Goal: Transaction & Acquisition: Purchase product/service

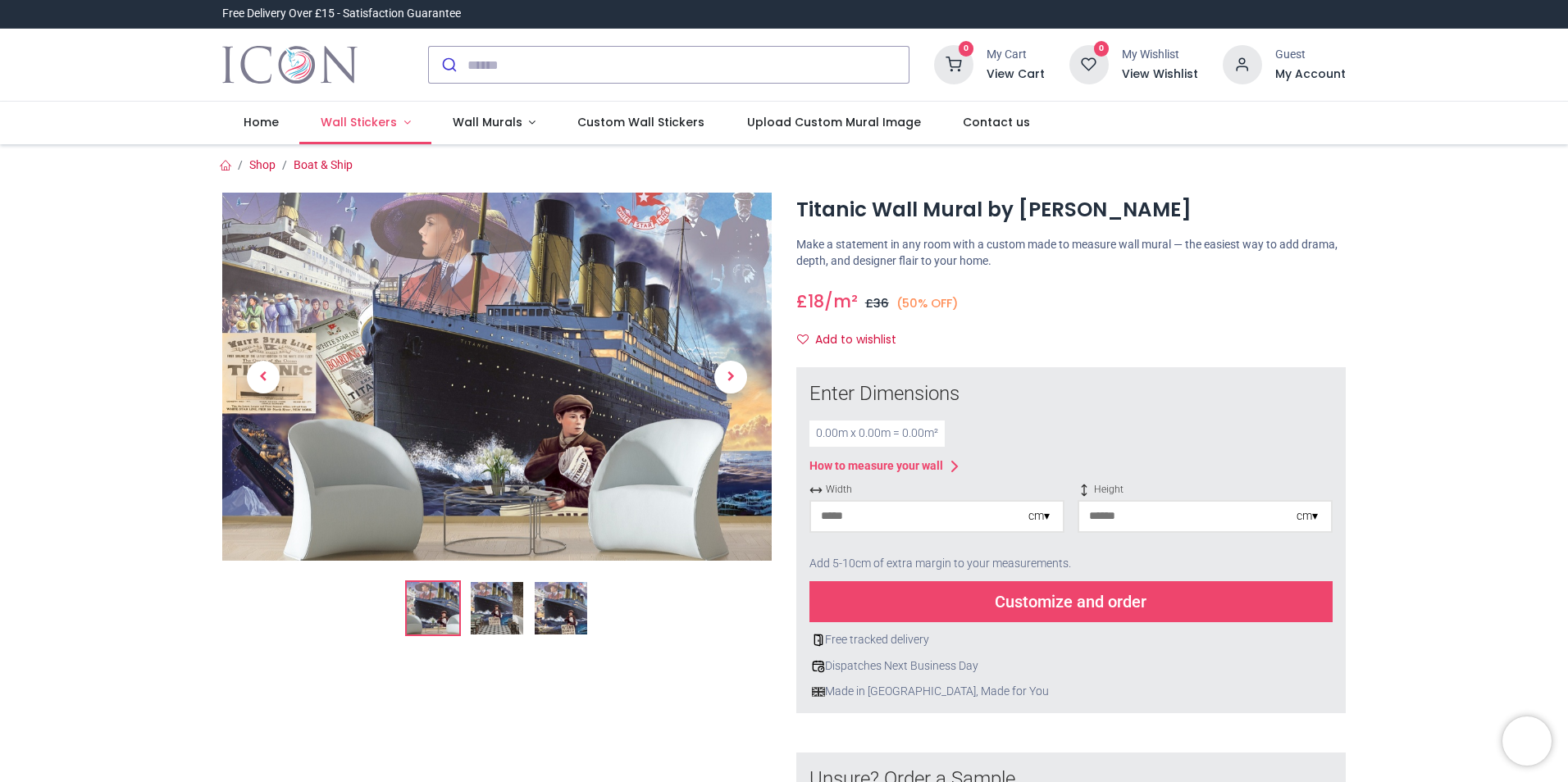
click at [366, 124] on span "Wall Stickers" at bounding box center [359, 122] width 77 height 16
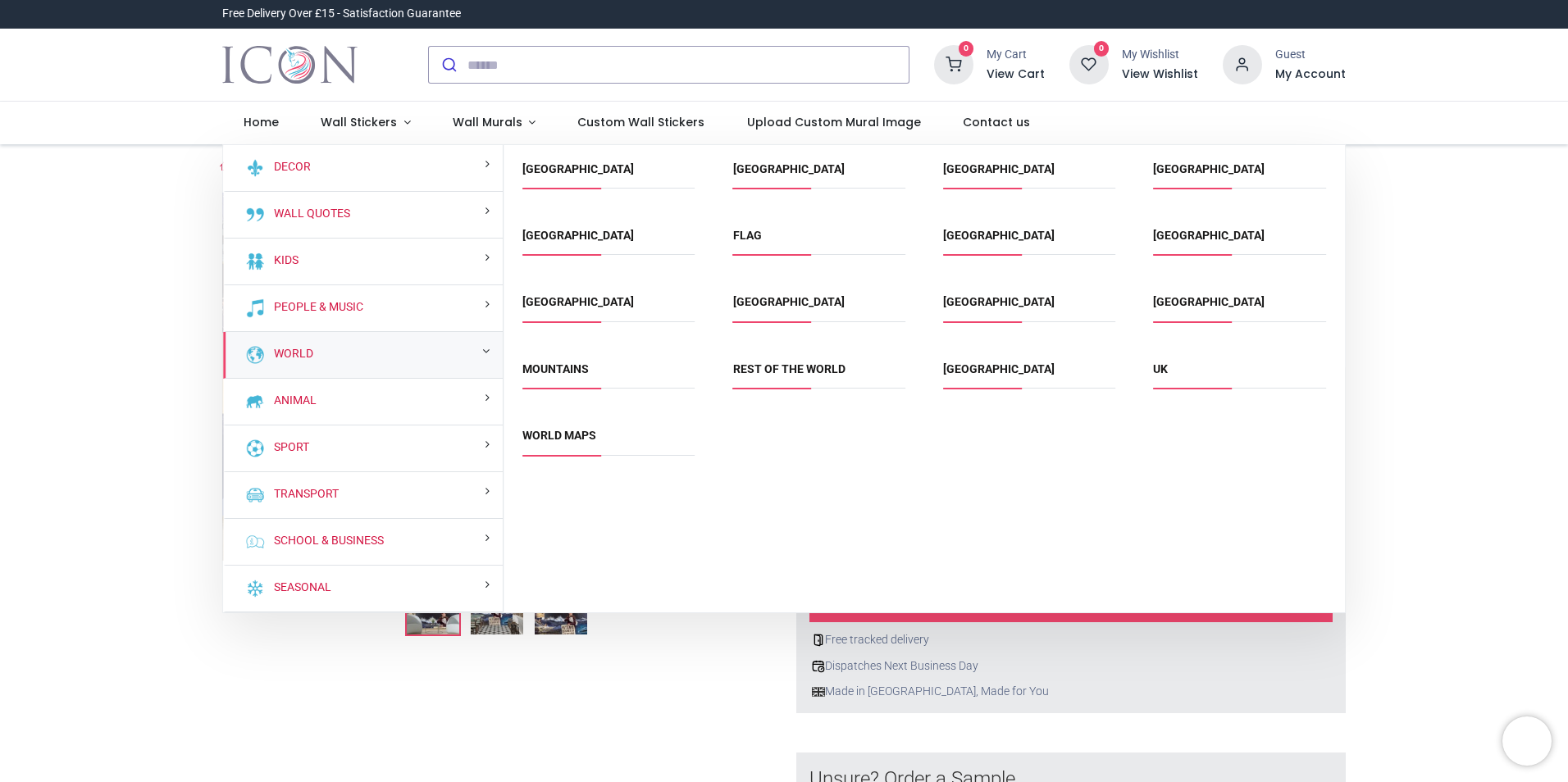
click at [338, 354] on div "World" at bounding box center [363, 355] width 280 height 47
click at [562, 434] on link "World Maps" at bounding box center [559, 434] width 74 height 13
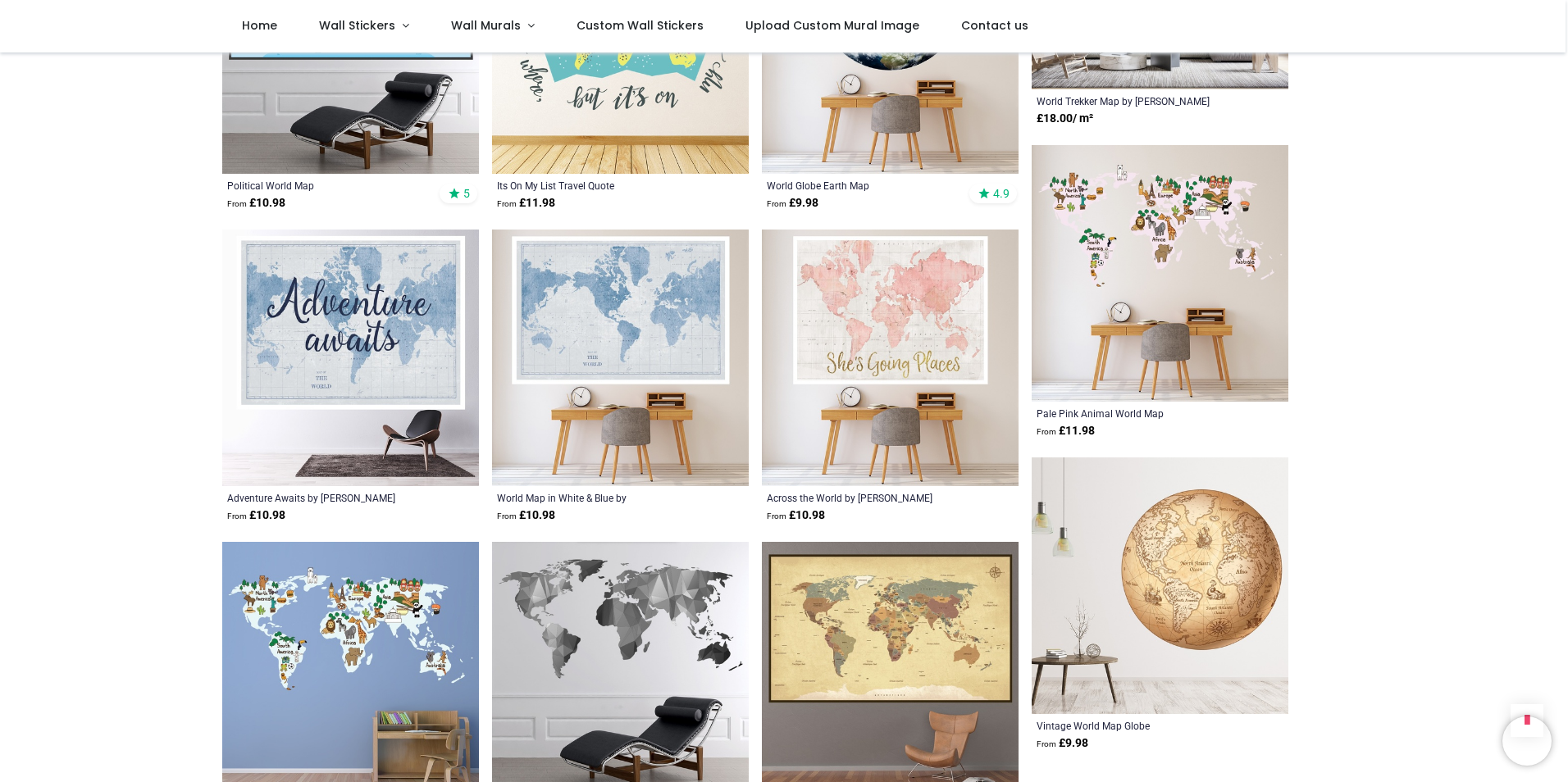
scroll to position [1804, 0]
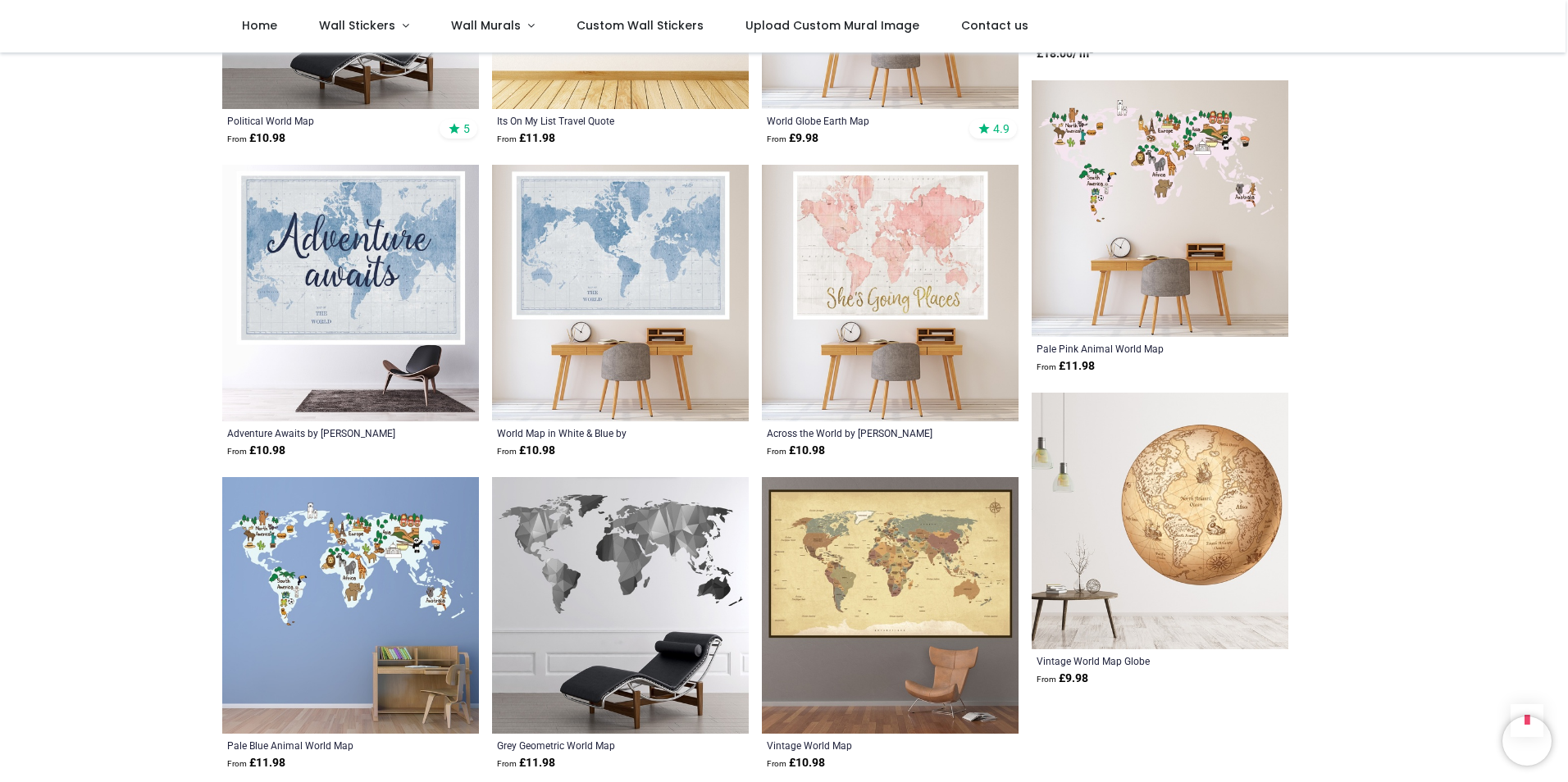
click at [393, 351] on img at bounding box center [350, 292] width 257 height 256
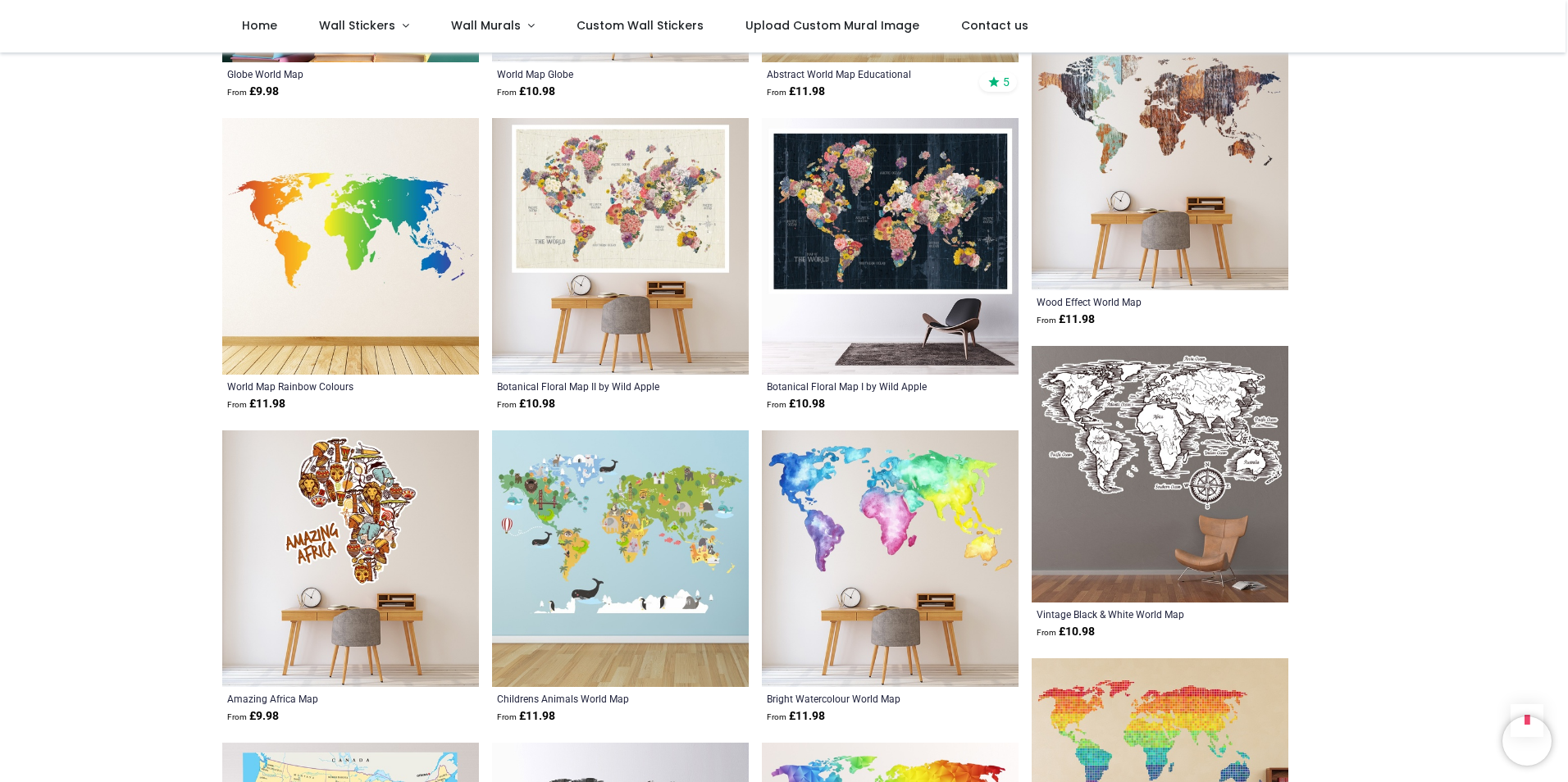
scroll to position [2705, 0]
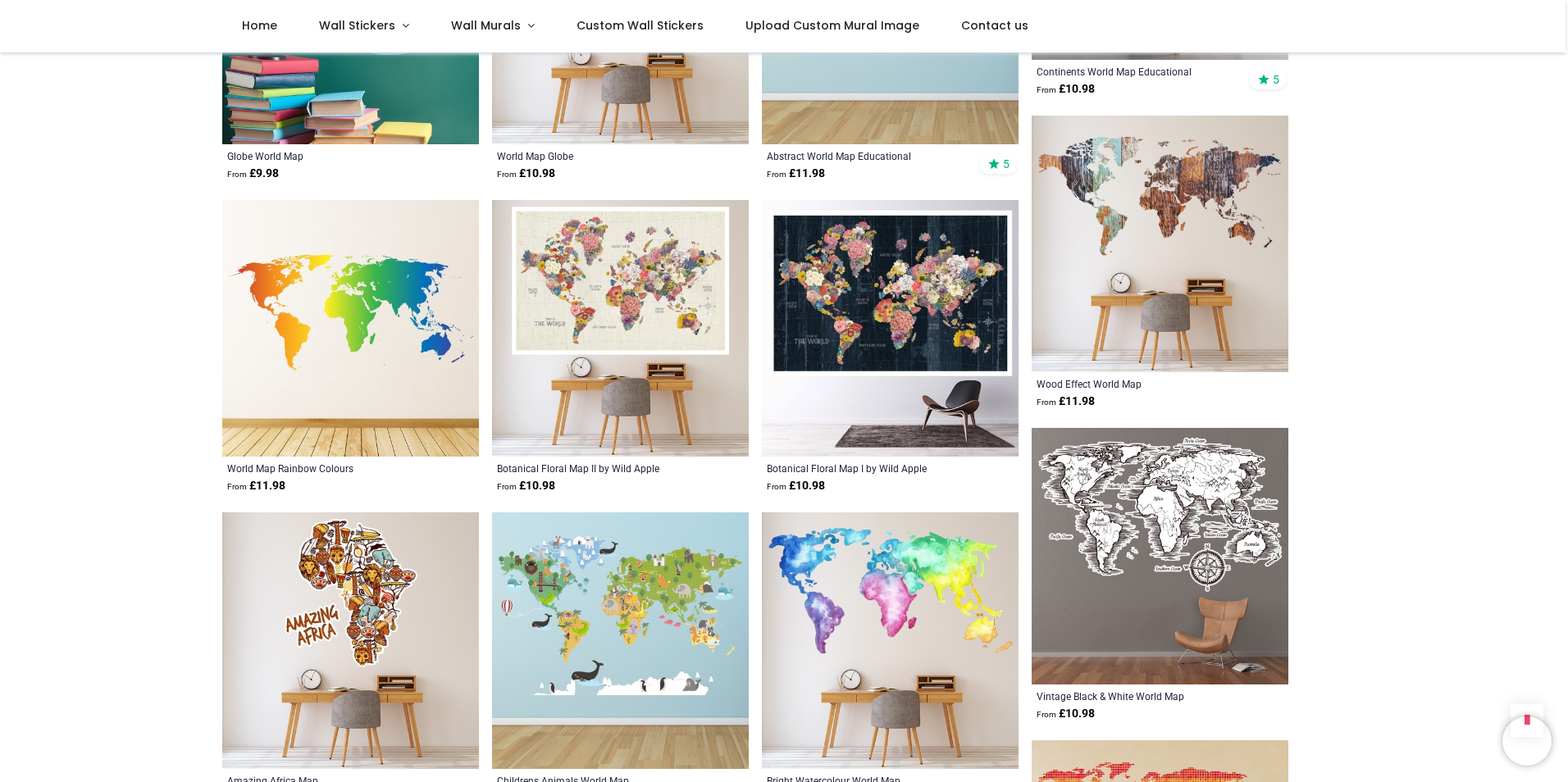
click at [875, 308] on img at bounding box center [890, 328] width 257 height 256
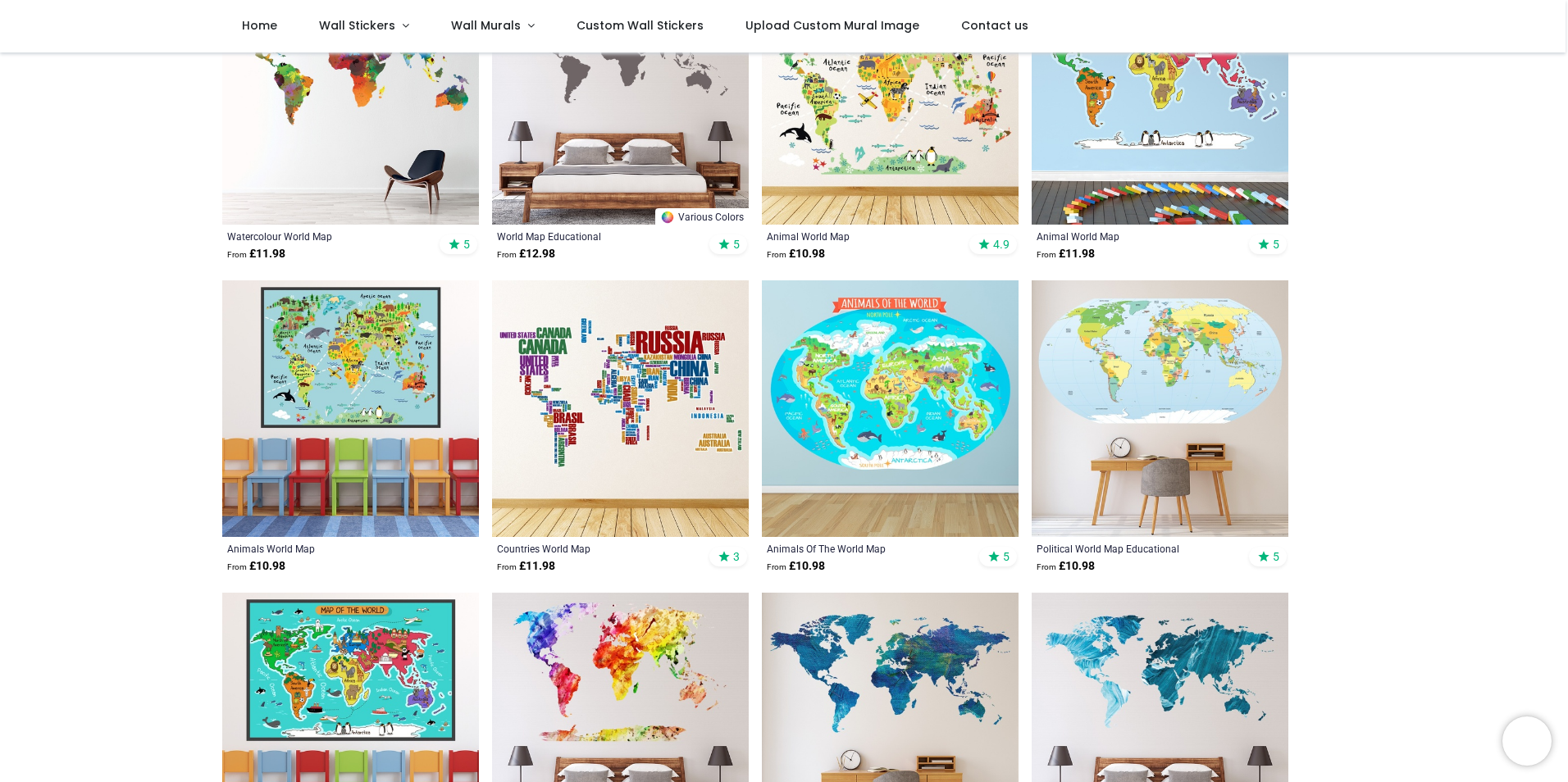
scroll to position [410, 0]
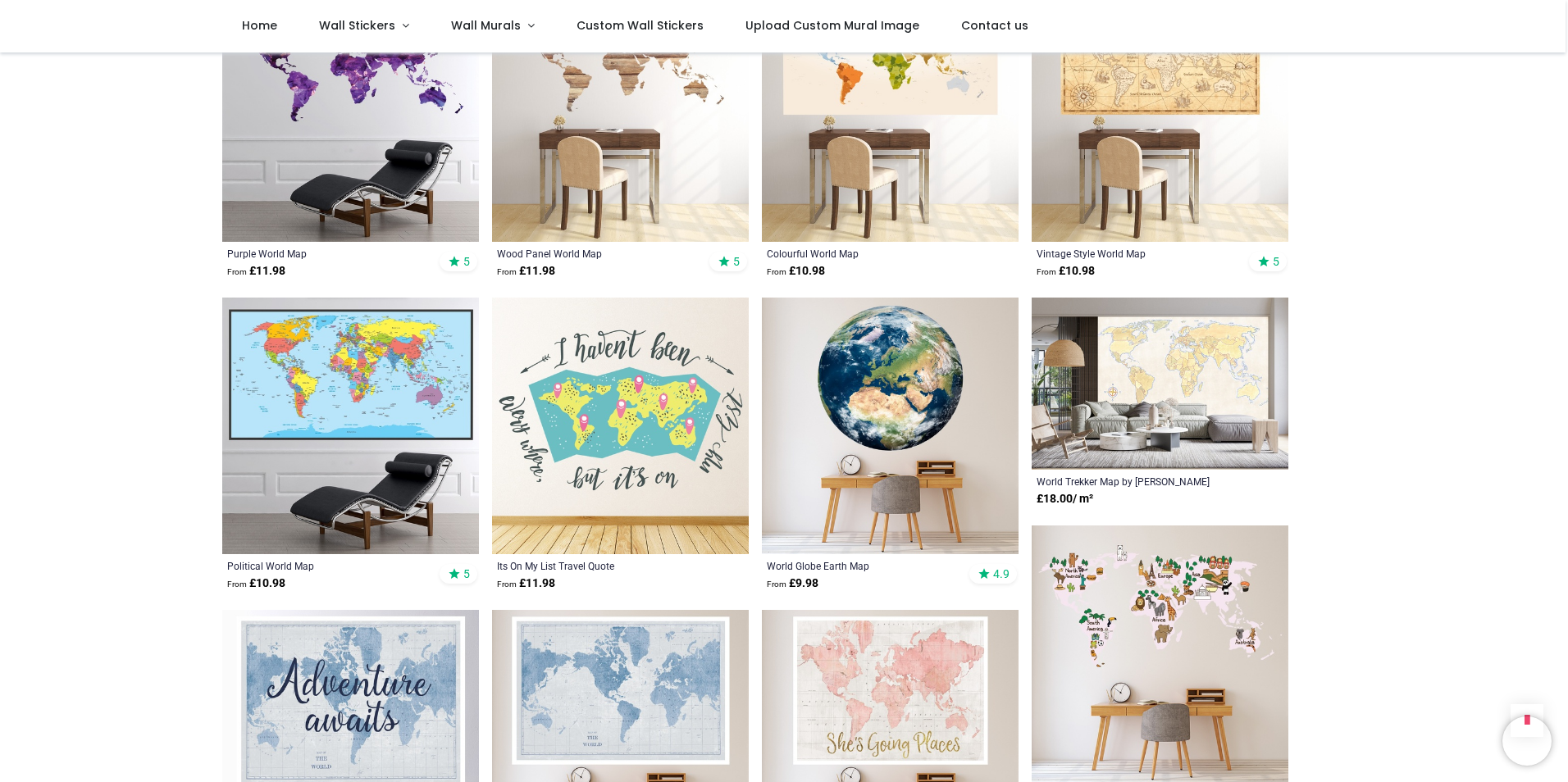
scroll to position [1558, 0]
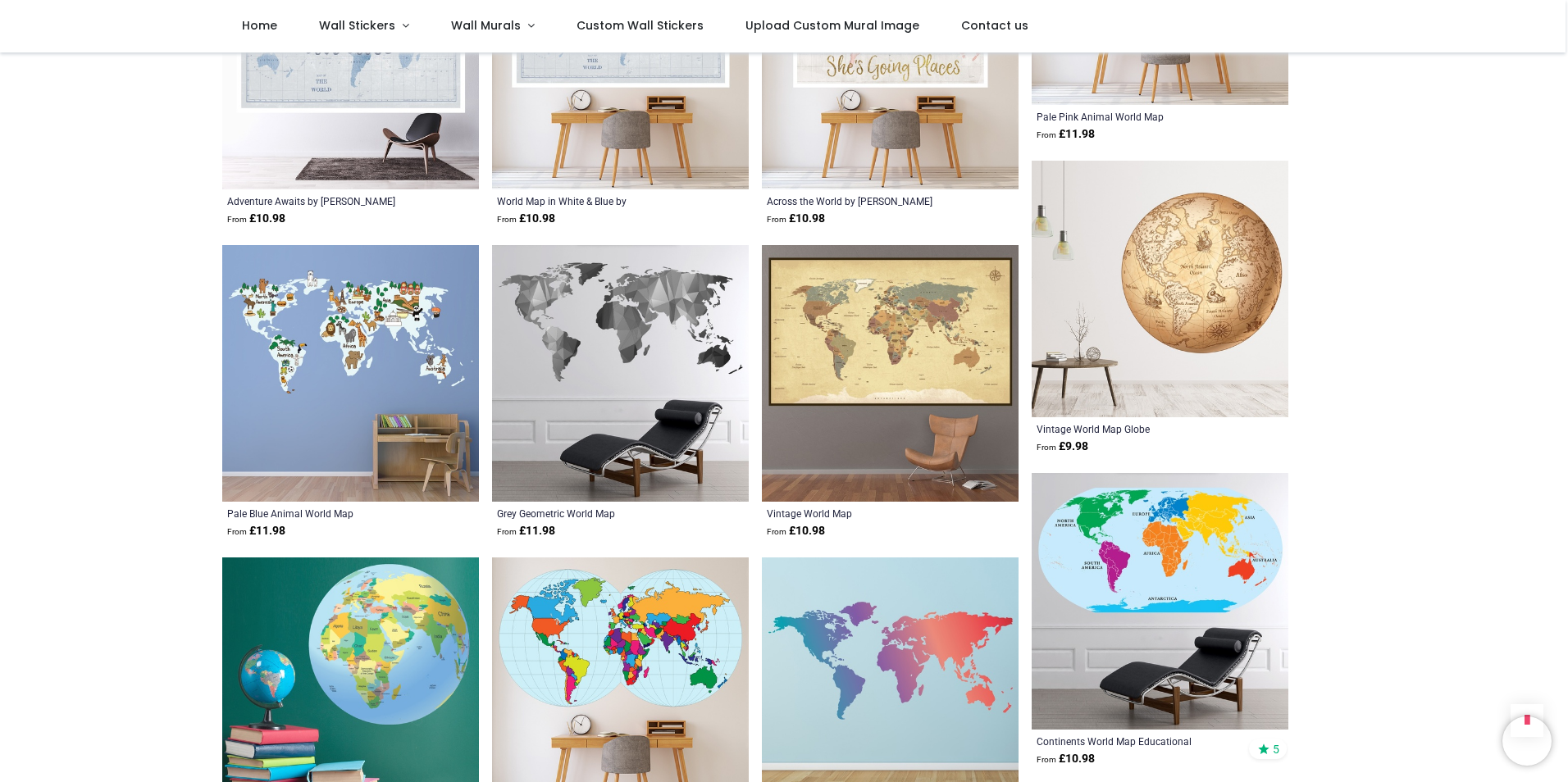
scroll to position [2050, 0]
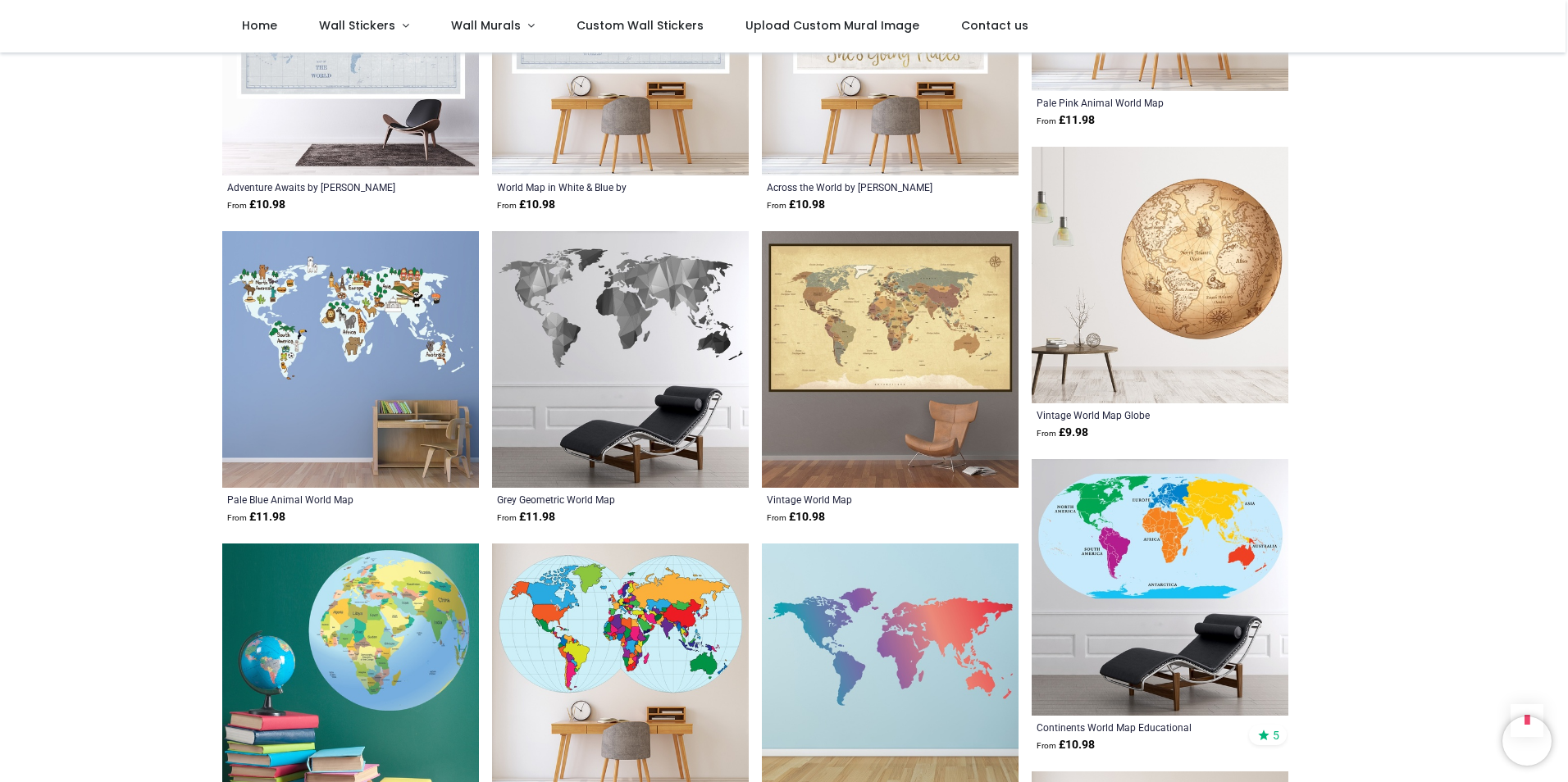
click at [822, 337] on img at bounding box center [890, 359] width 257 height 256
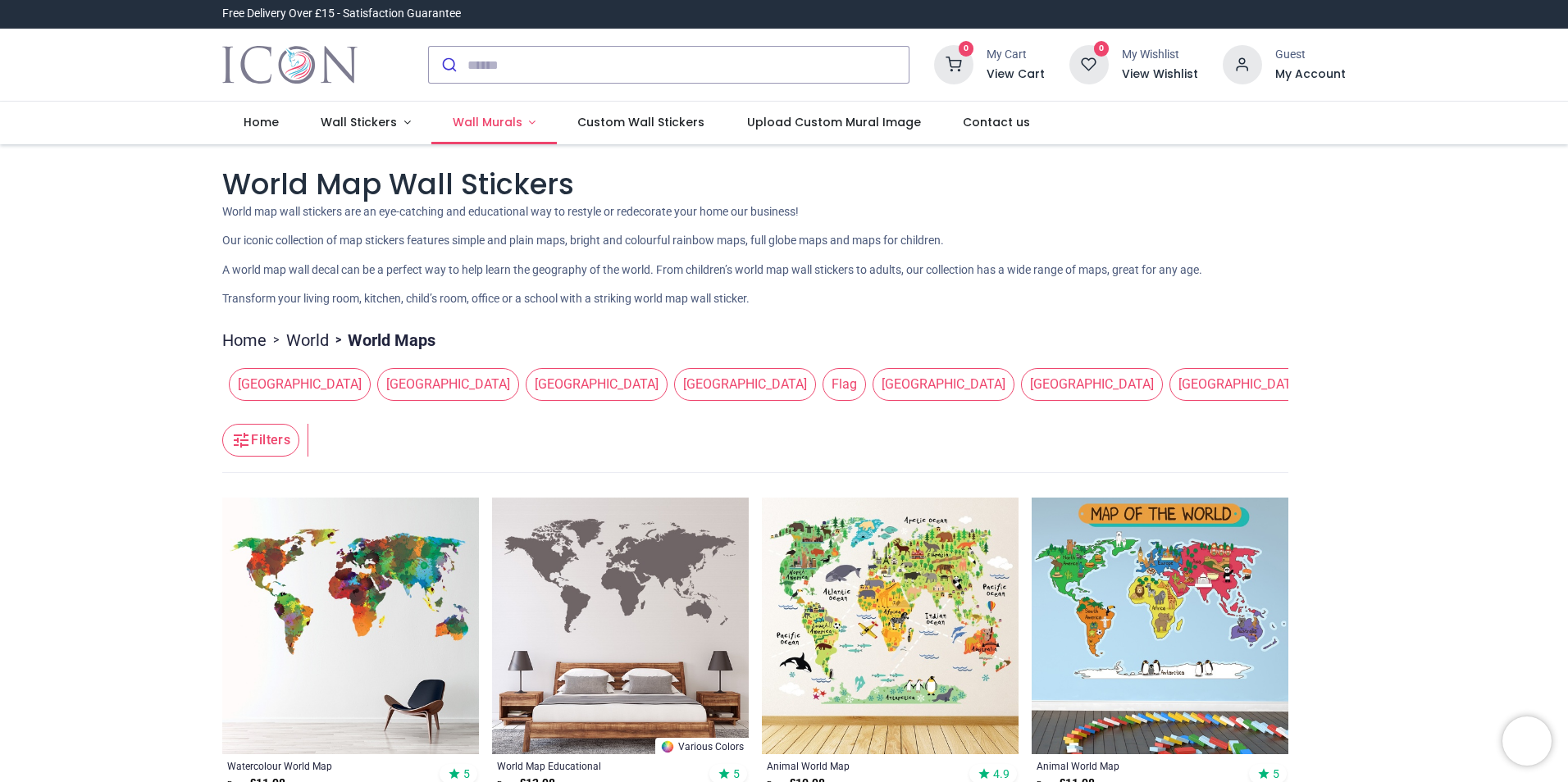
click at [482, 128] on span "Wall Murals" at bounding box center [487, 122] width 70 height 16
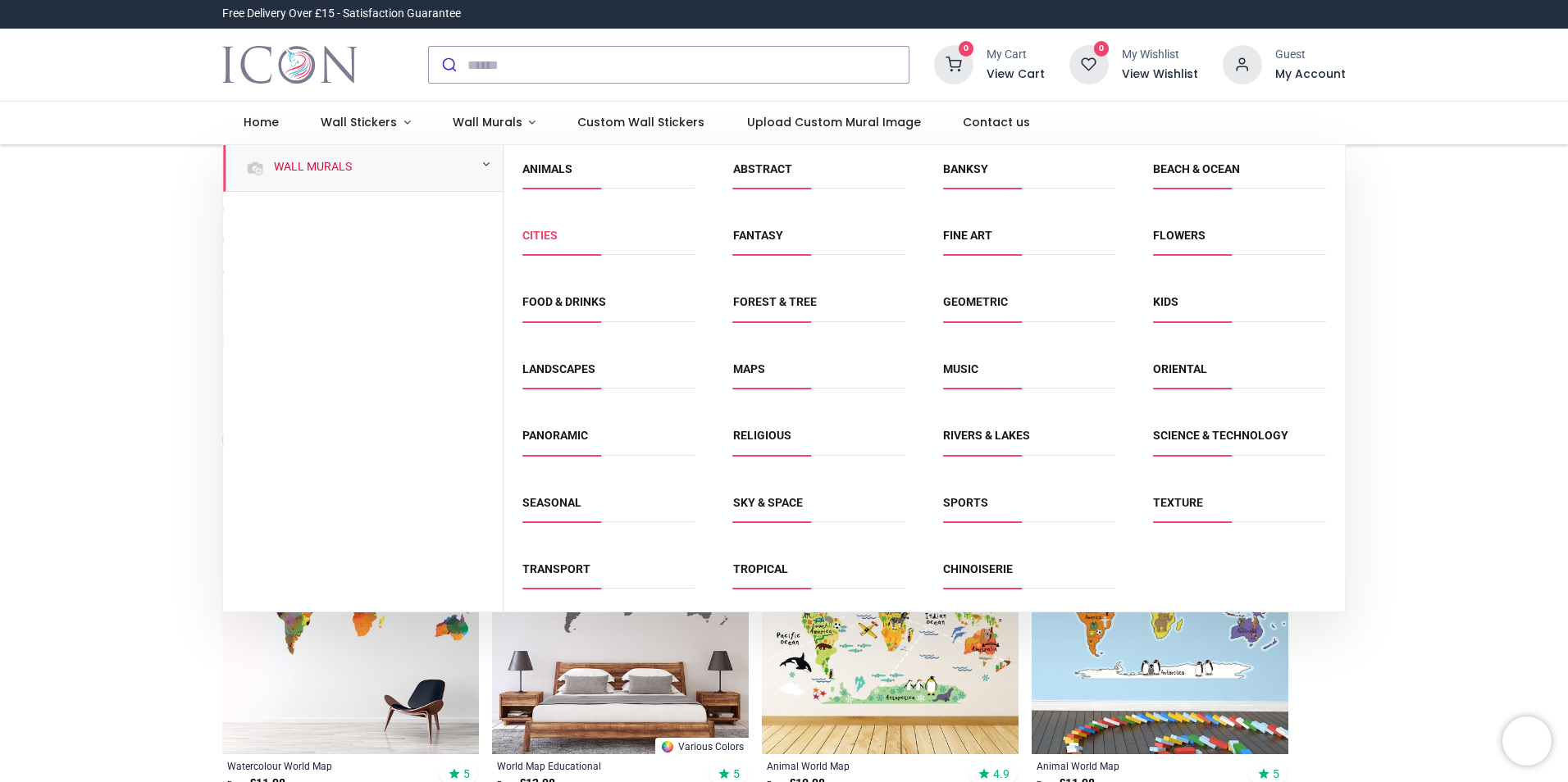
click at [541, 229] on link "Cities" at bounding box center [539, 235] width 35 height 13
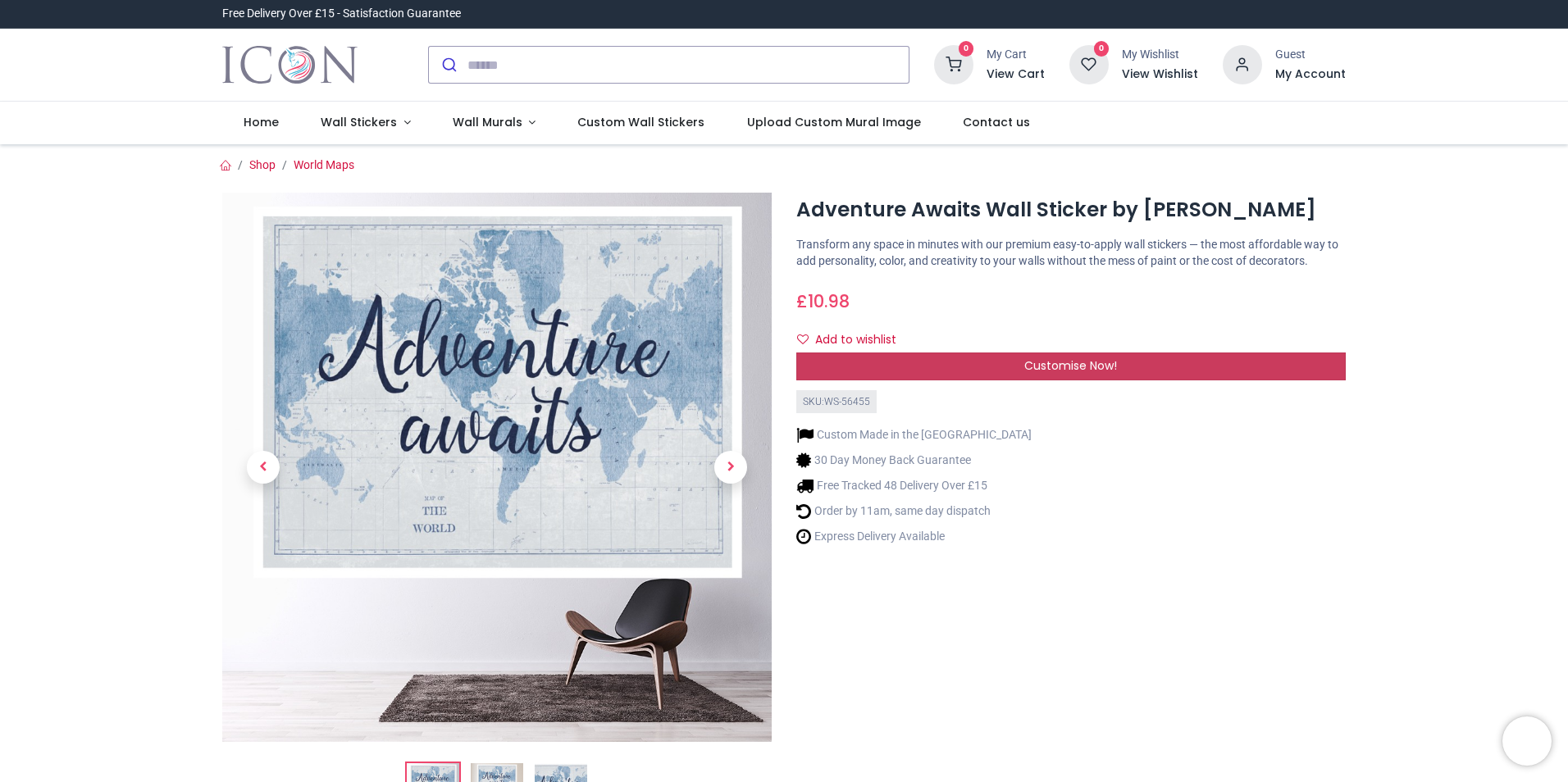
click at [858, 361] on div "Customise Now!" at bounding box center [1071, 366] width 550 height 28
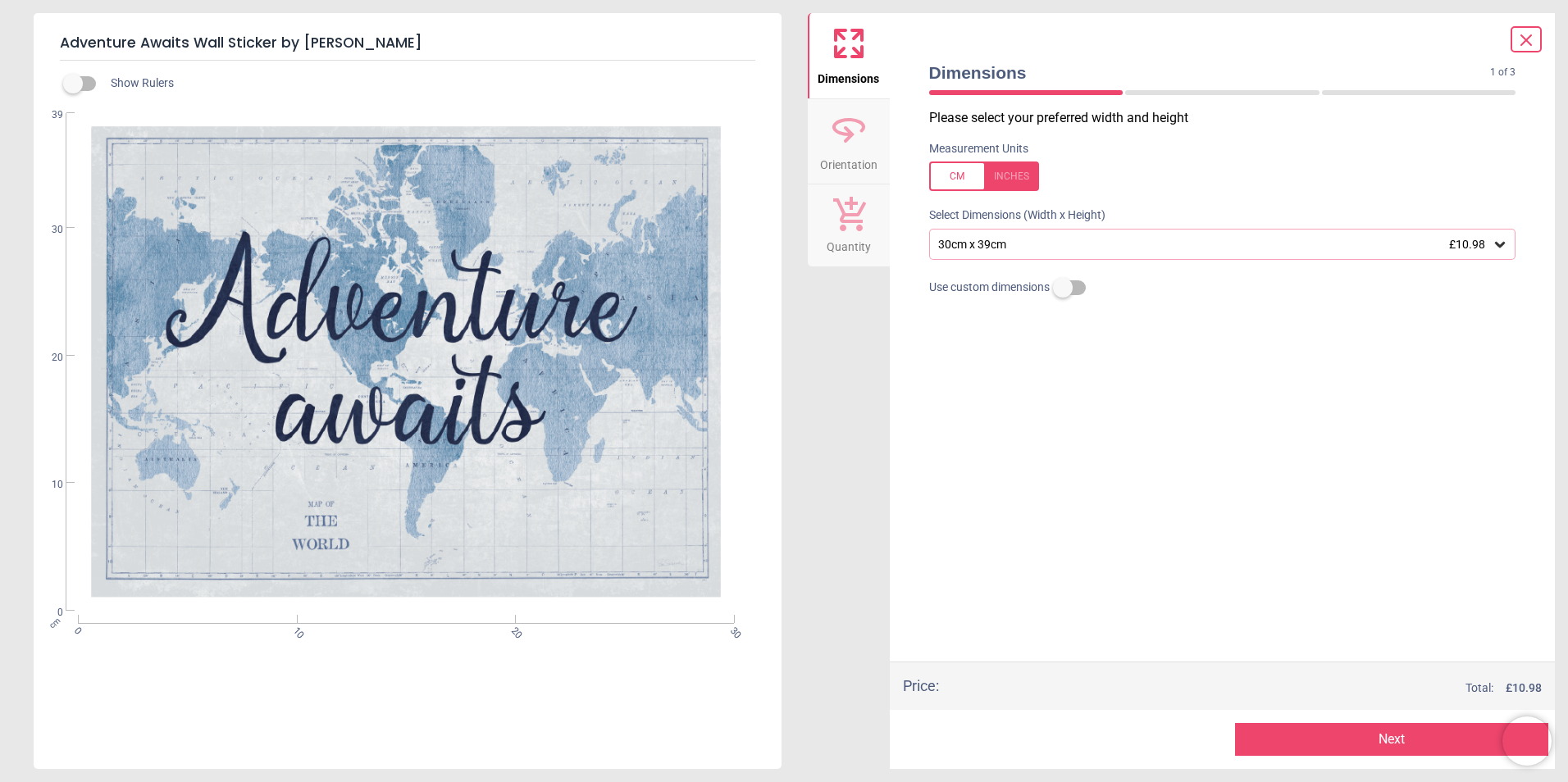
drag, startPoint x: 1020, startPoint y: 240, endPoint x: 910, endPoint y: 249, distance: 110.4
click at [910, 249] on div "Dimensions 1 of 3 1 of 4 Please select your preferred width and height Measurem…" at bounding box center [1223, 390] width 666 height 756
click at [974, 242] on div "30cm x 39cm £10.98" at bounding box center [1214, 244] width 556 height 14
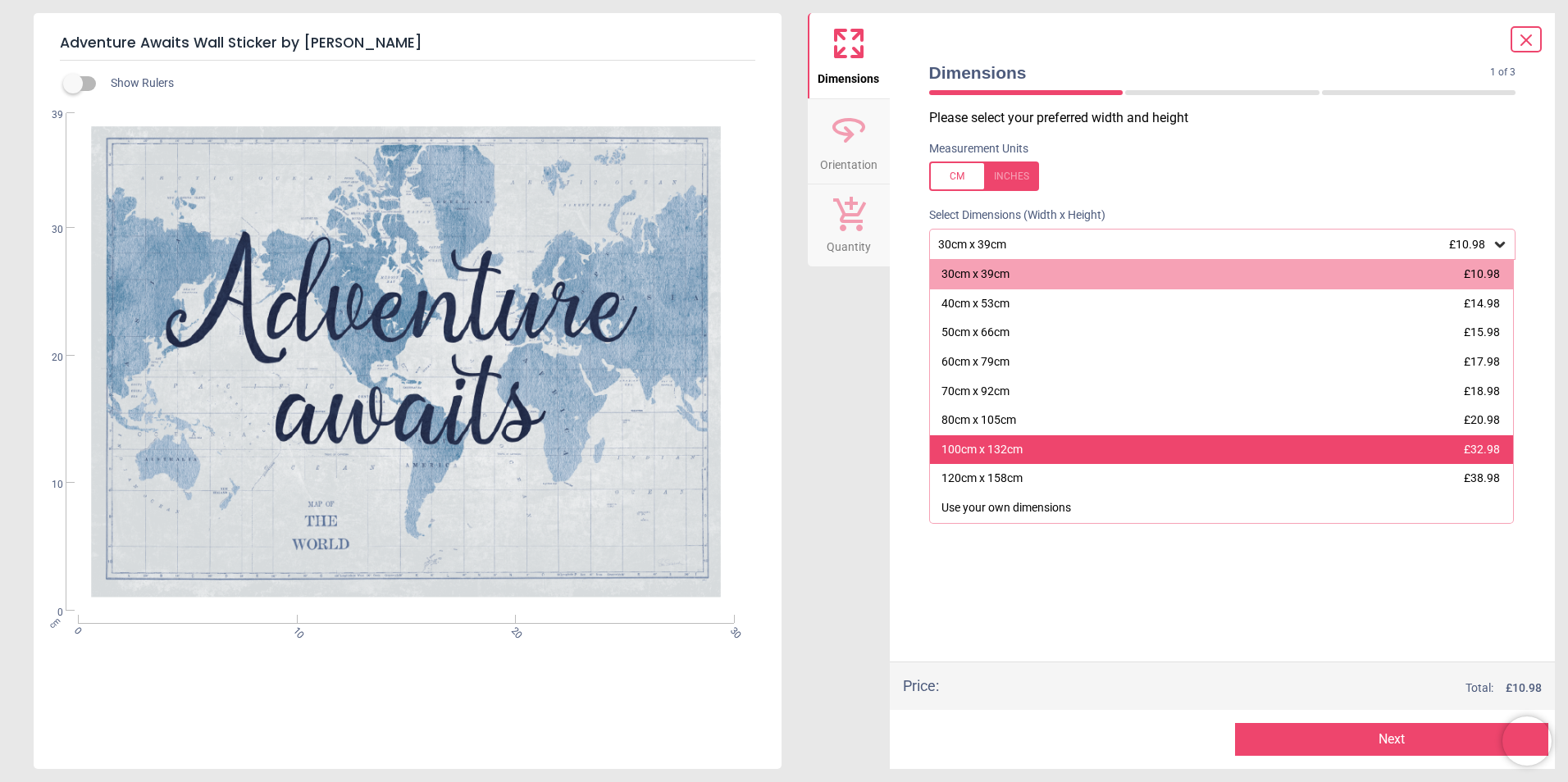
click at [1029, 448] on div "100cm x 132cm £32.98" at bounding box center [1222, 450] width 584 height 30
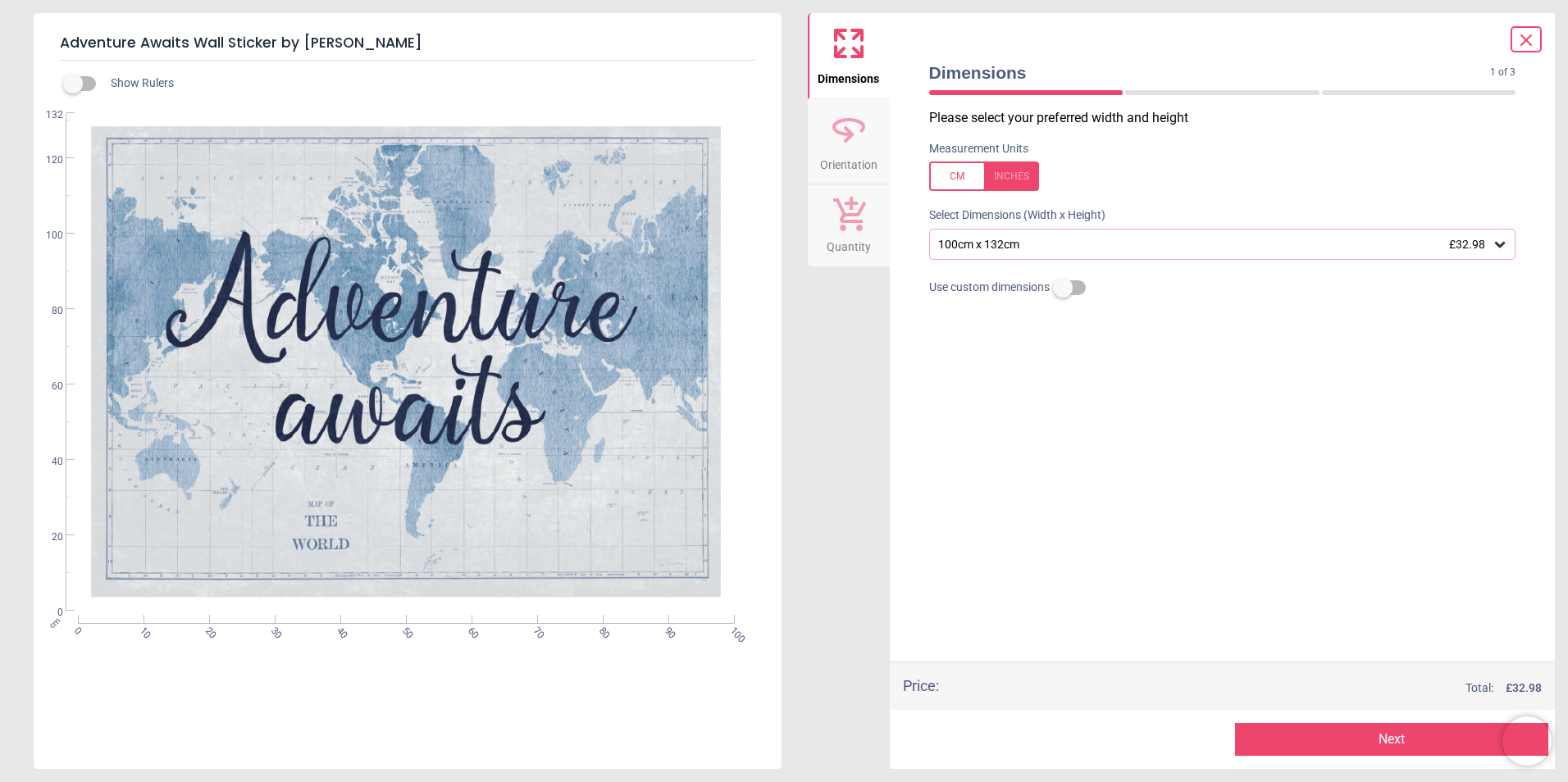
click at [948, 180] on div at bounding box center [984, 176] width 110 height 30
click at [948, 179] on div at bounding box center [984, 176] width 110 height 30
click at [971, 248] on div "100cm x 132cm £32.98" at bounding box center [1214, 244] width 556 height 14
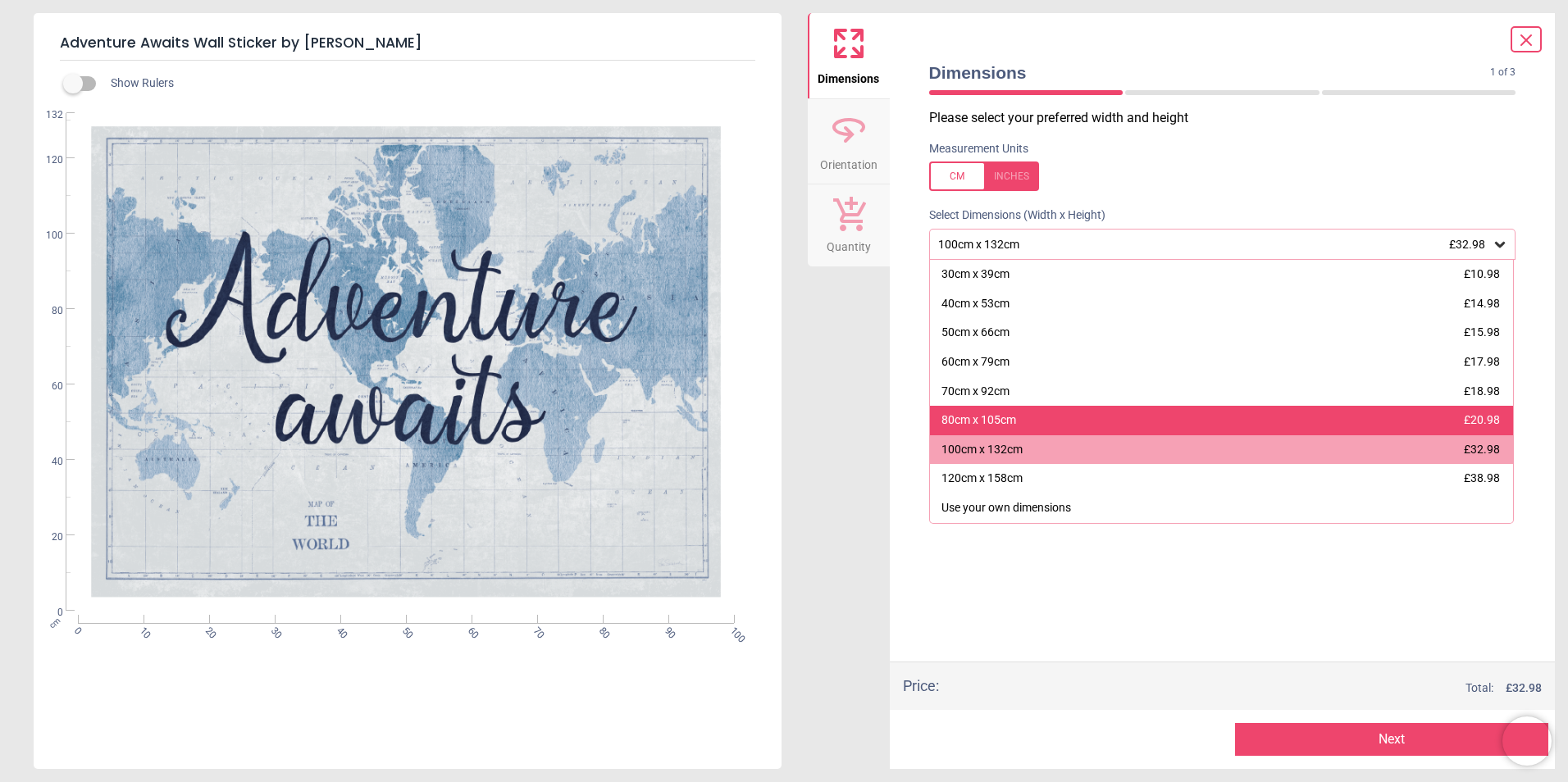
click at [971, 411] on div "80cm x 105cm £20.98" at bounding box center [1222, 420] width 584 height 30
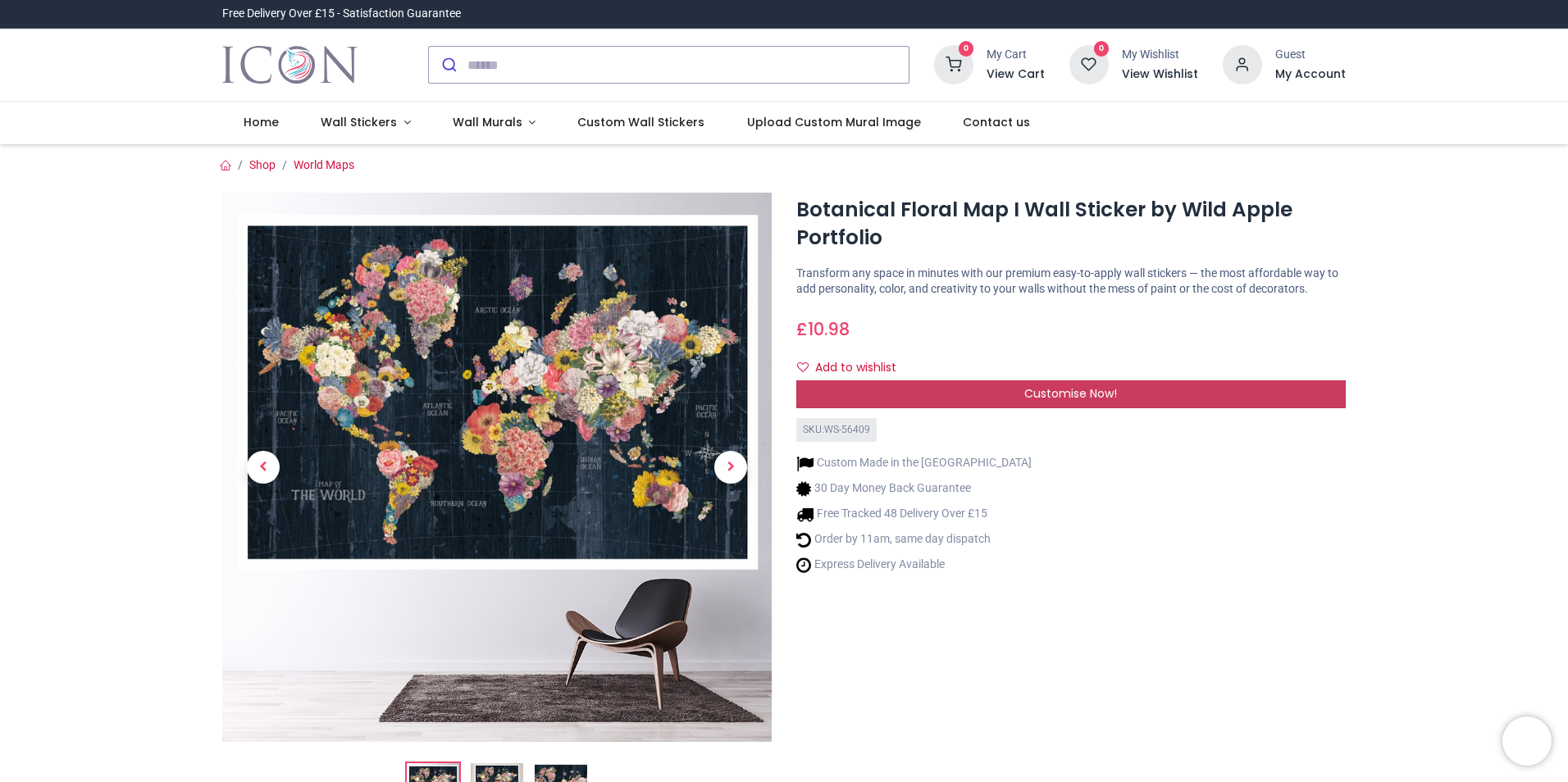
click at [1036, 385] on span "Customise Now!" at bounding box center [1070, 393] width 93 height 16
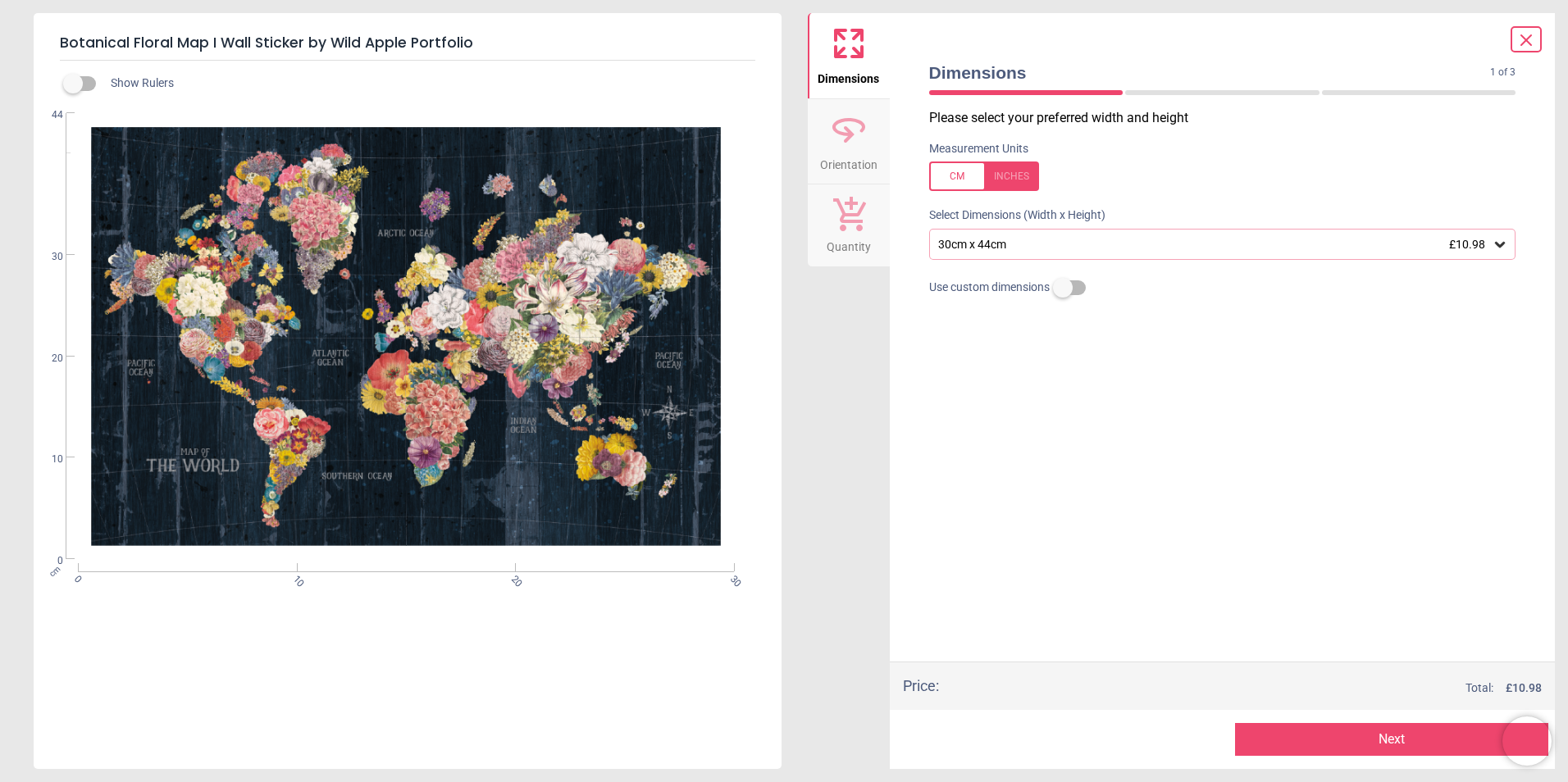
click at [1011, 254] on div "30cm x 44cm £10.98" at bounding box center [1223, 244] width 587 height 32
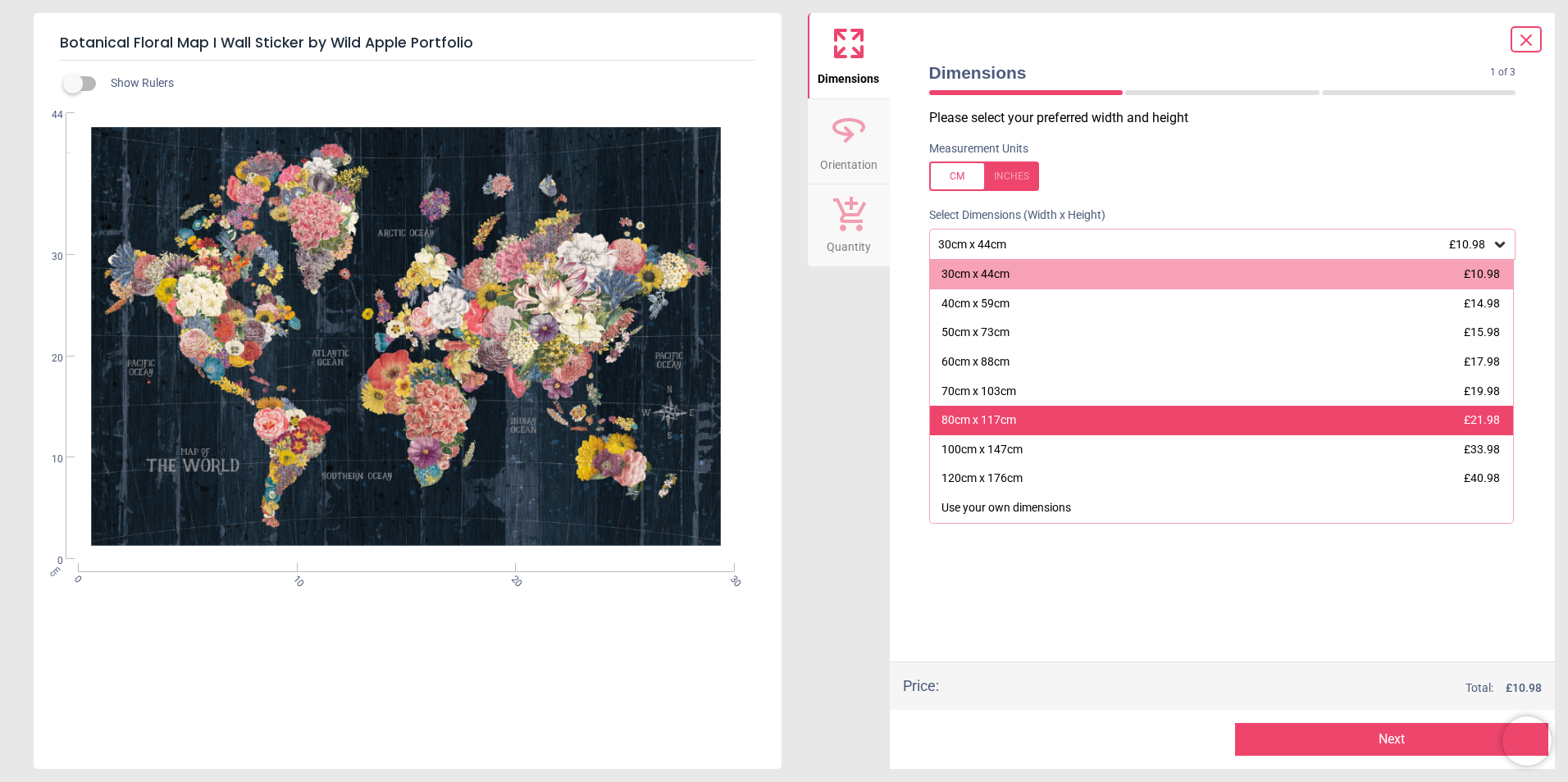
click at [1019, 420] on div "80cm x 117cm £21.98" at bounding box center [1222, 420] width 584 height 30
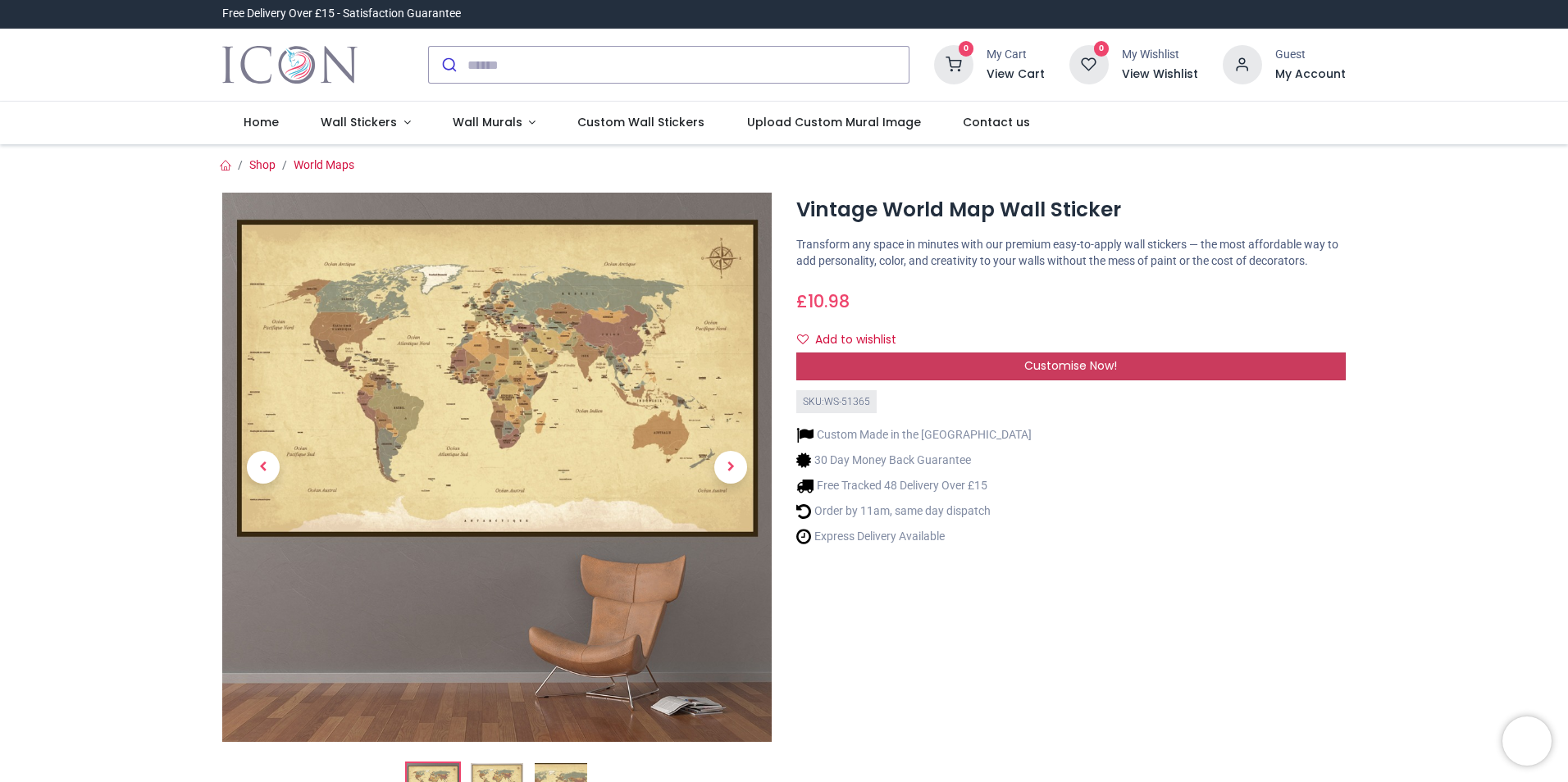
click at [864, 363] on div "Customise Now!" at bounding box center [1071, 366] width 550 height 28
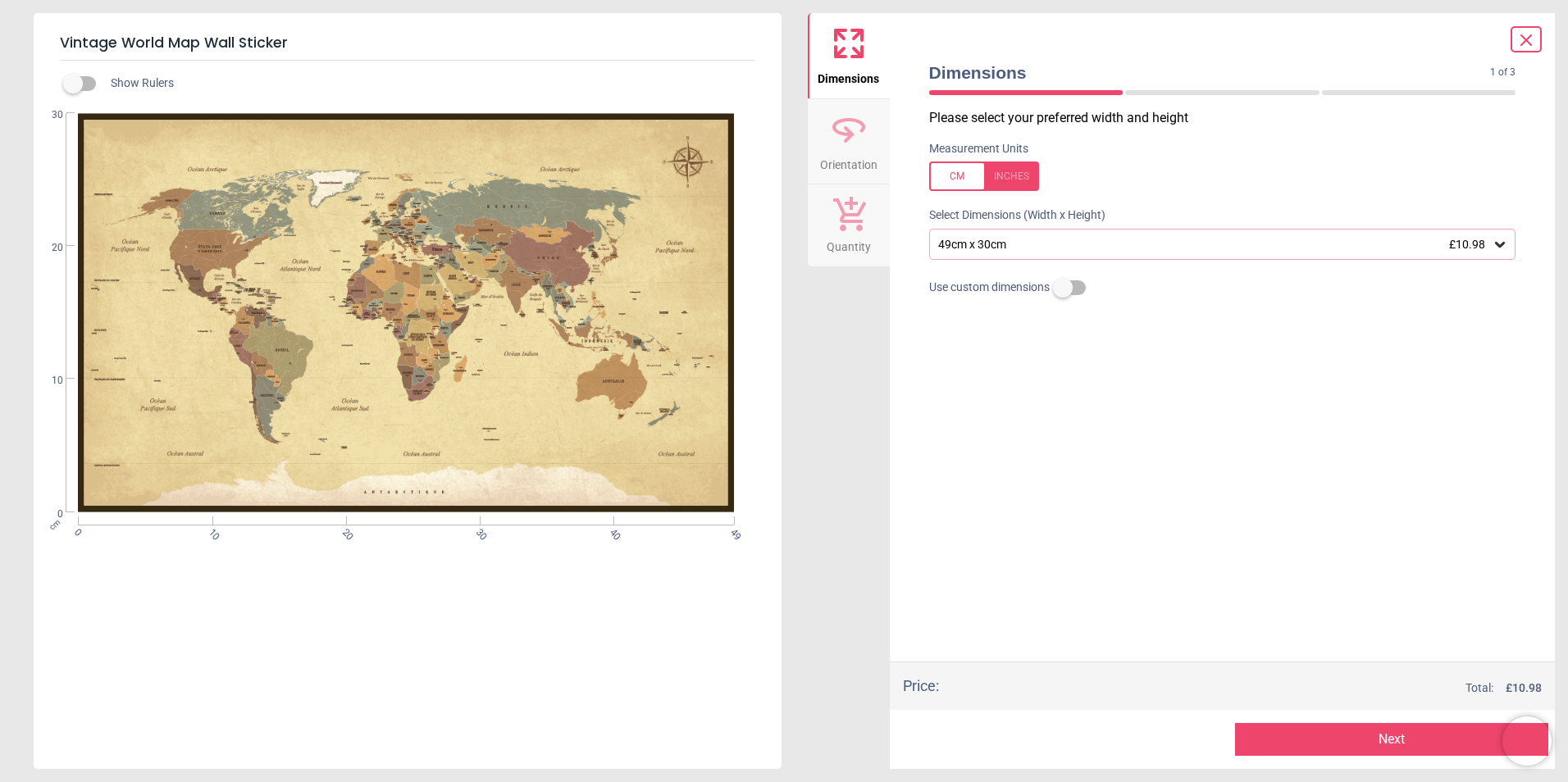
click at [992, 248] on div "49cm x 30cm £10.98" at bounding box center [1214, 244] width 556 height 14
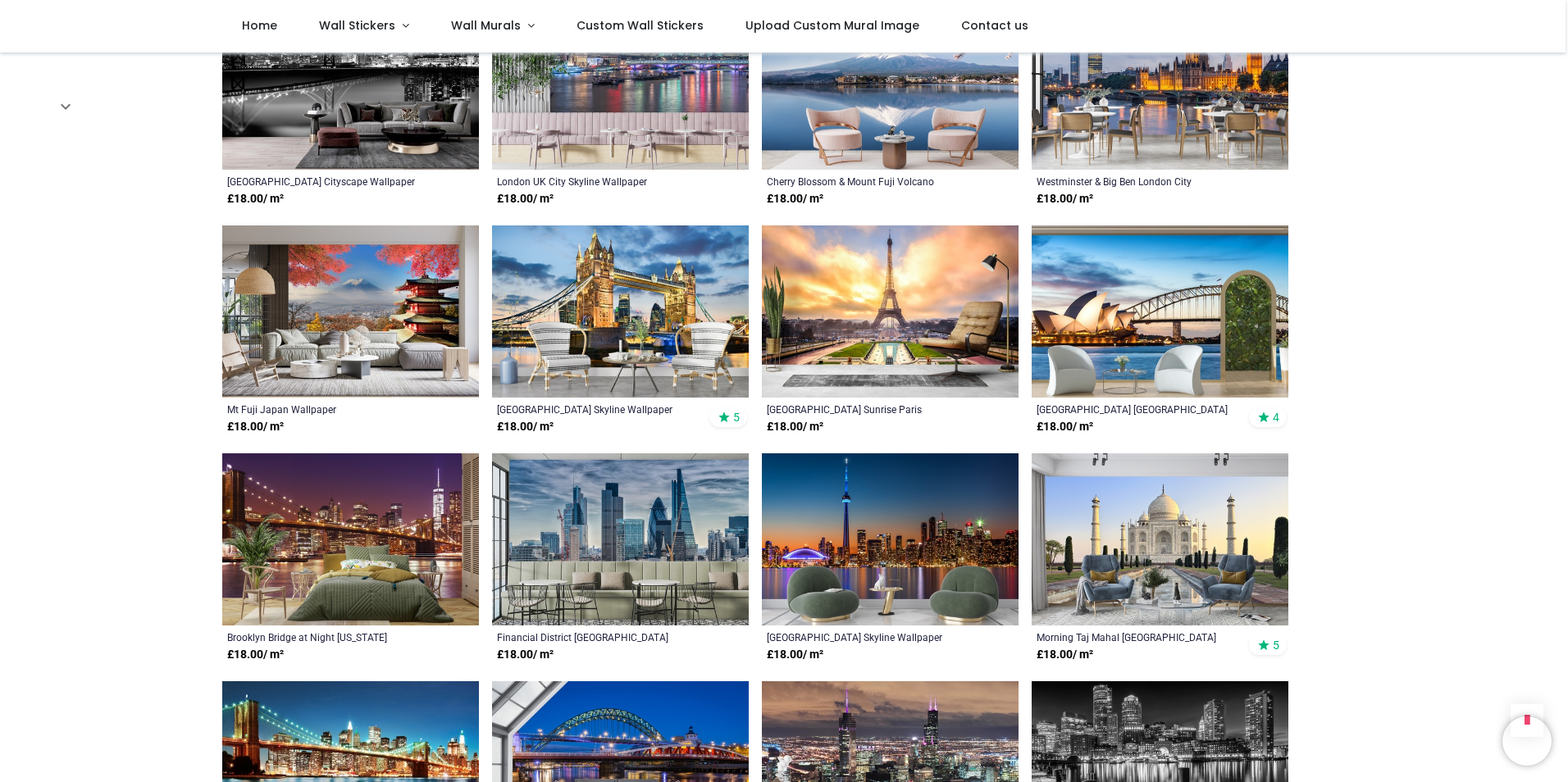
scroll to position [1394, 0]
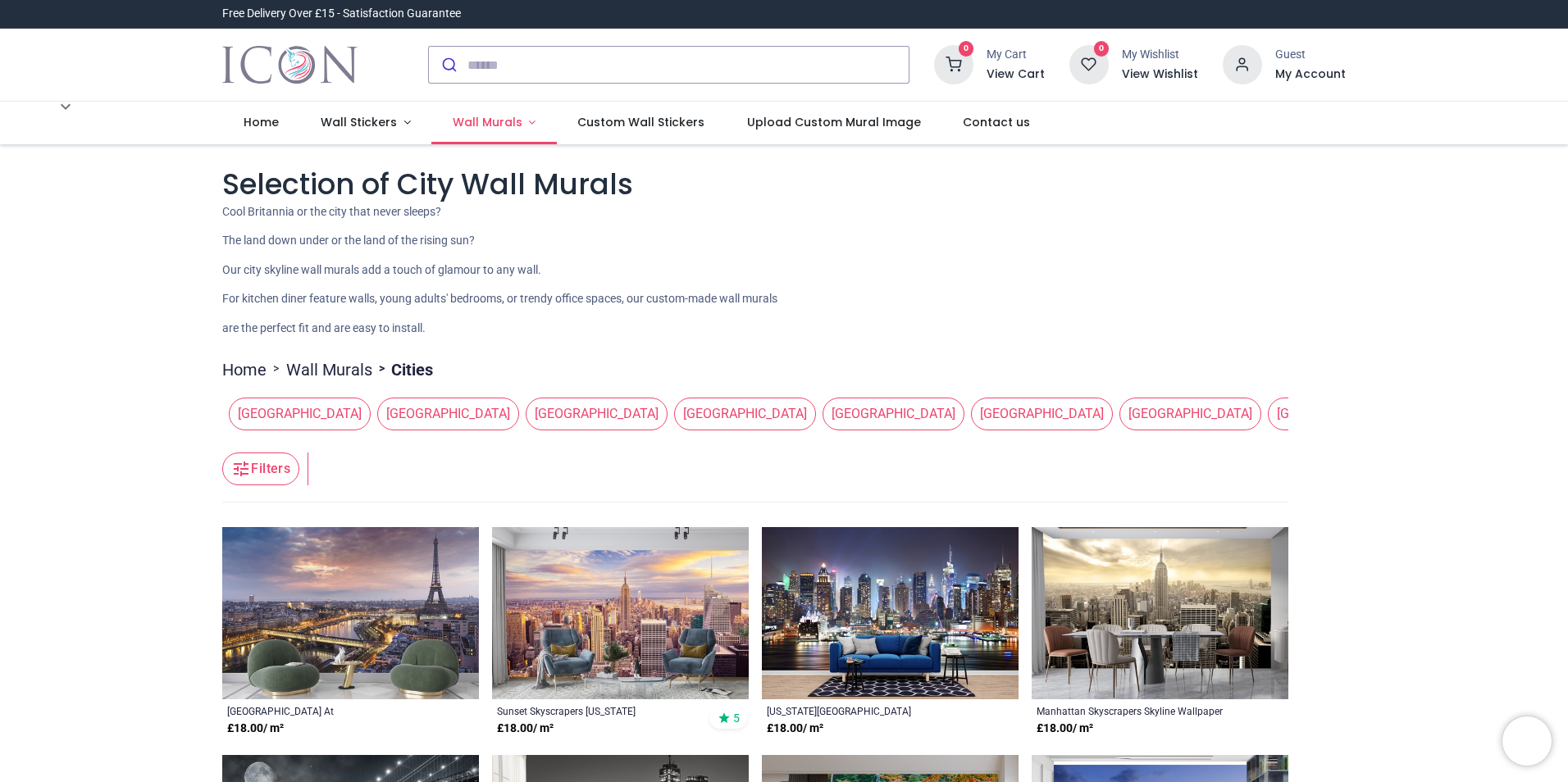
click at [481, 120] on span "Wall Murals" at bounding box center [487, 122] width 70 height 16
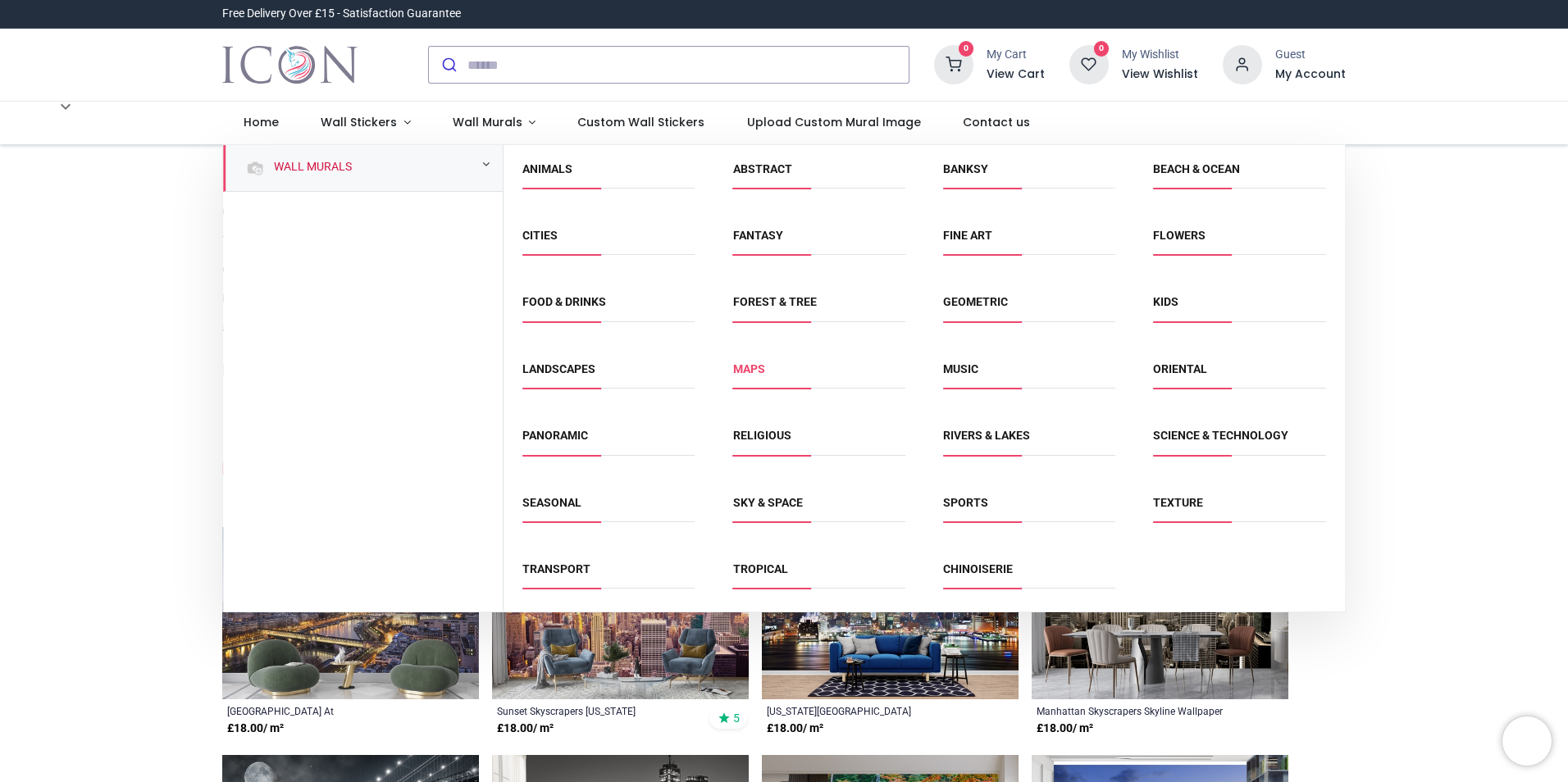
click at [756, 369] on link "Maps" at bounding box center [750, 368] width 32 height 13
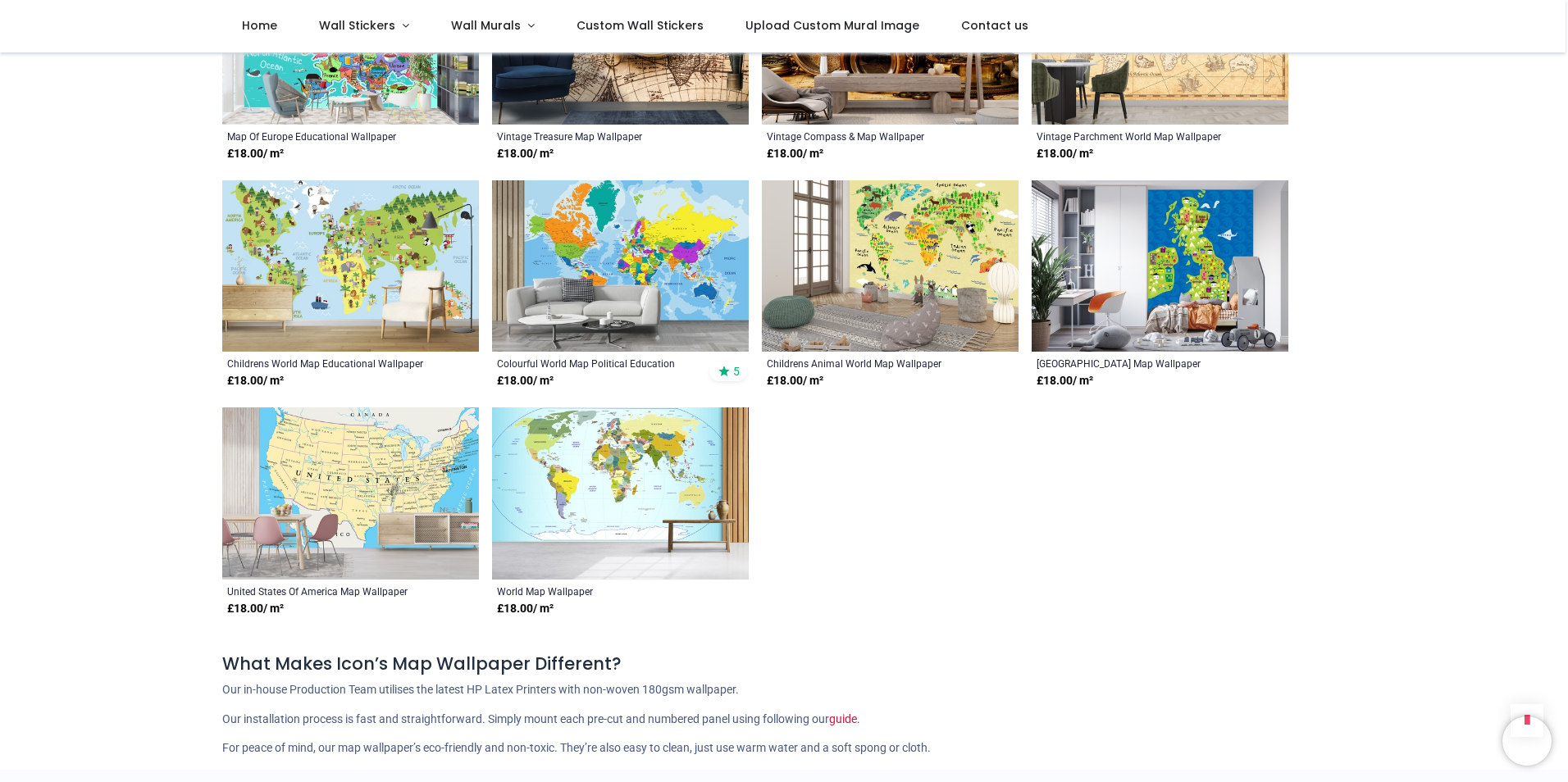
scroll to position [902, 0]
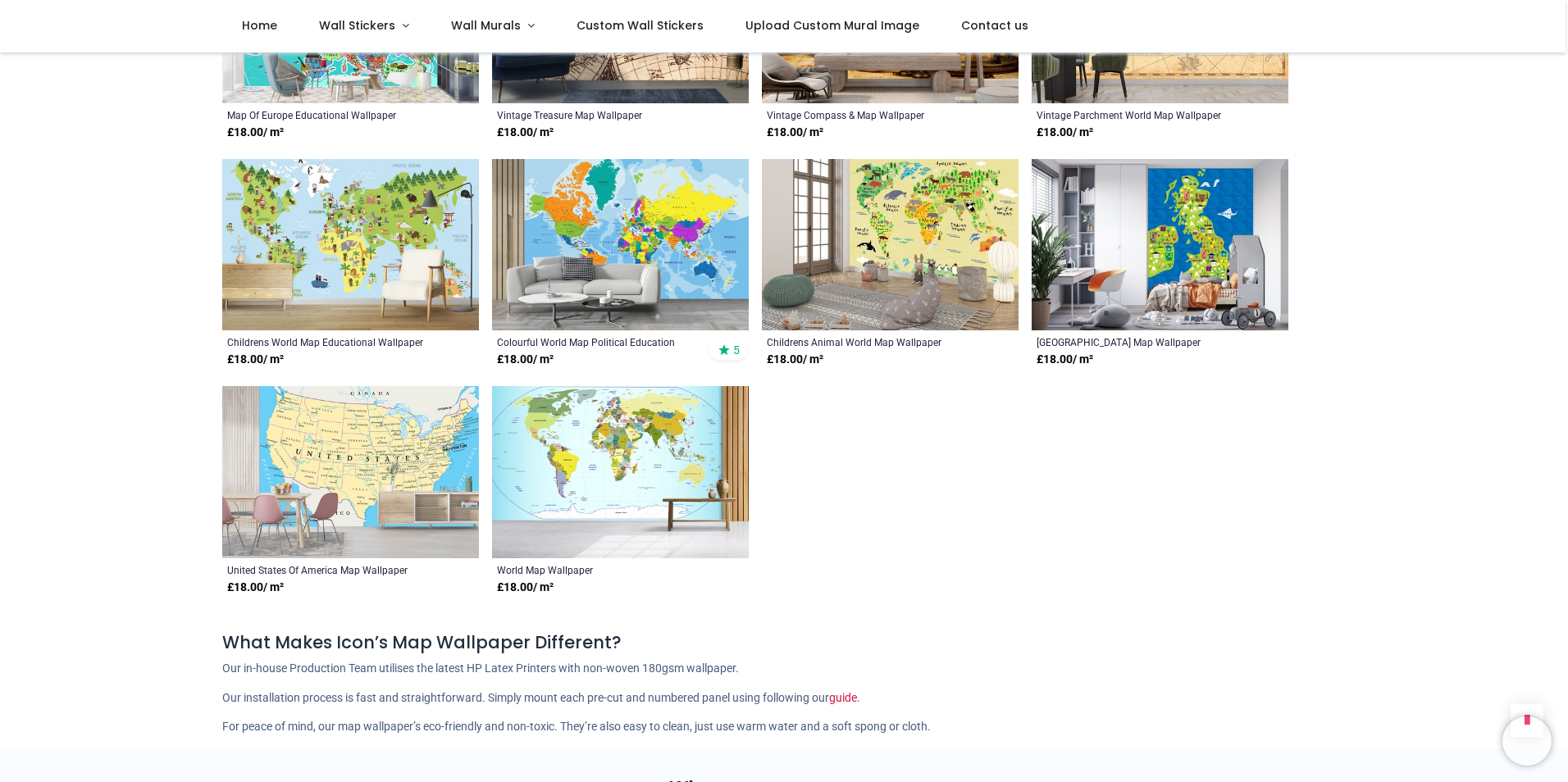
click at [582, 439] on img at bounding box center [620, 472] width 257 height 172
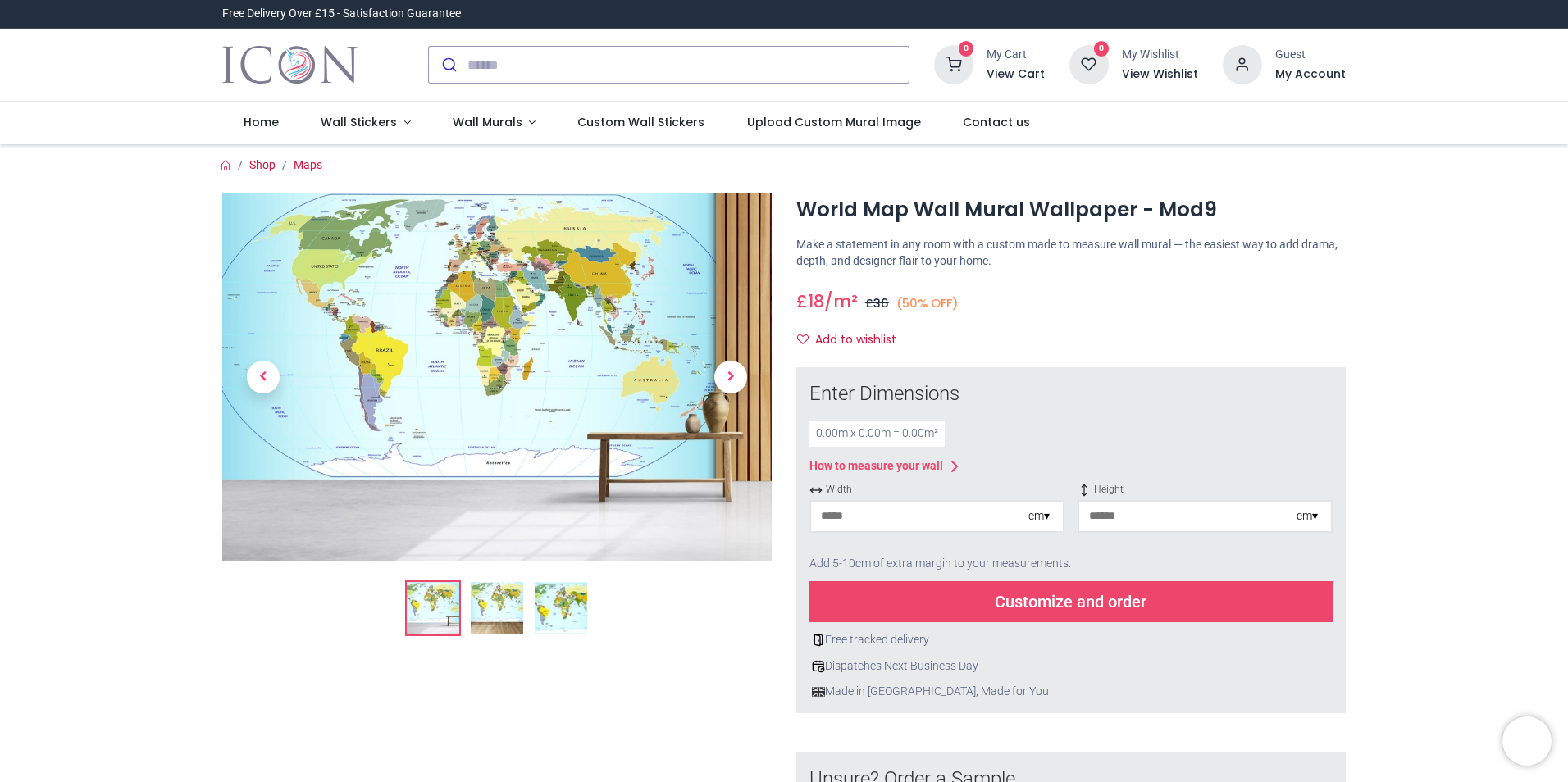
click at [903, 517] on input "number" at bounding box center [919, 516] width 217 height 30
type input "***"
click at [1115, 515] on input "number" at bounding box center [1188, 516] width 217 height 30
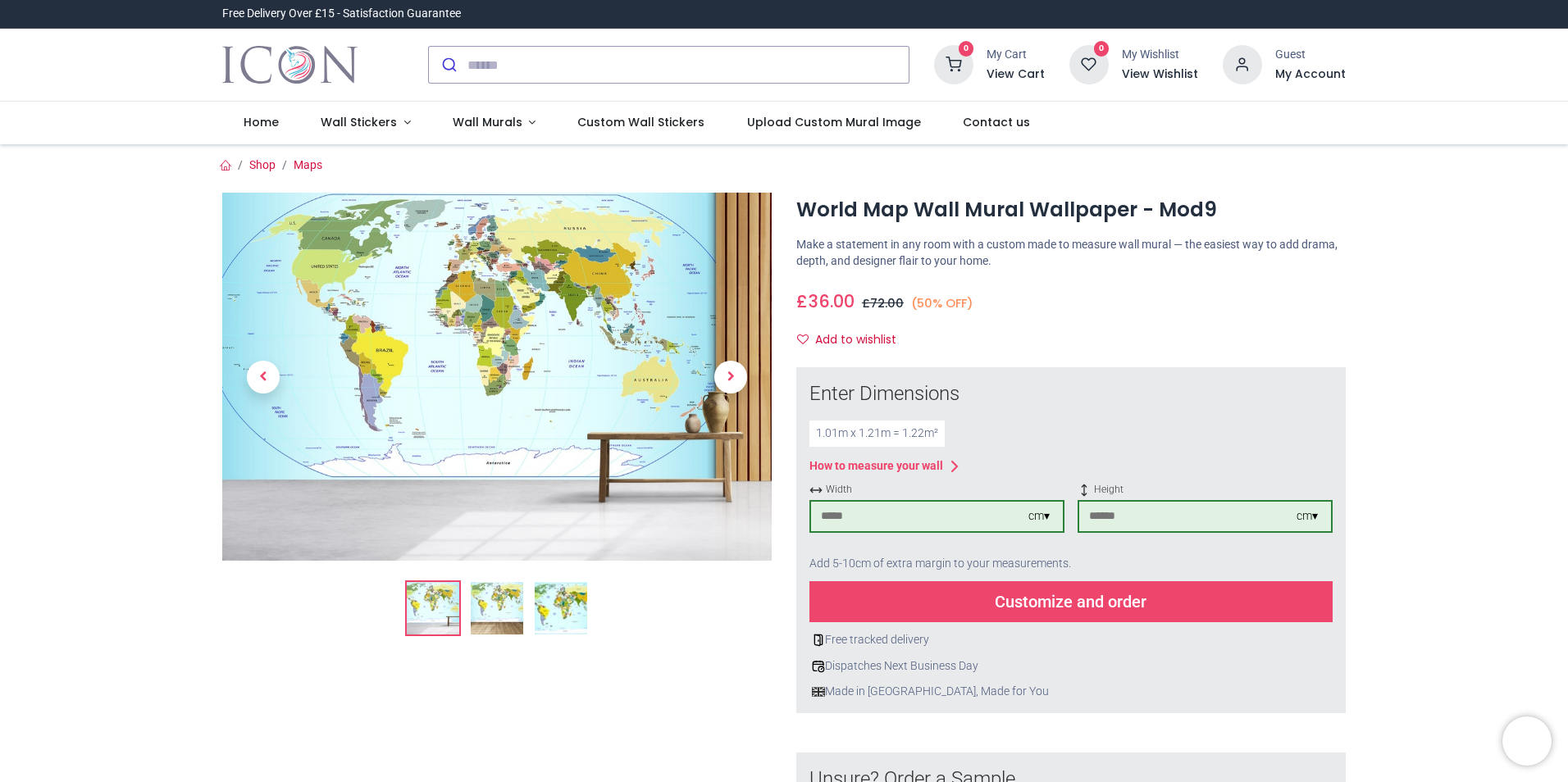
type input "***"
click at [1098, 600] on div "Customize and order" at bounding box center [1071, 601] width 523 height 41
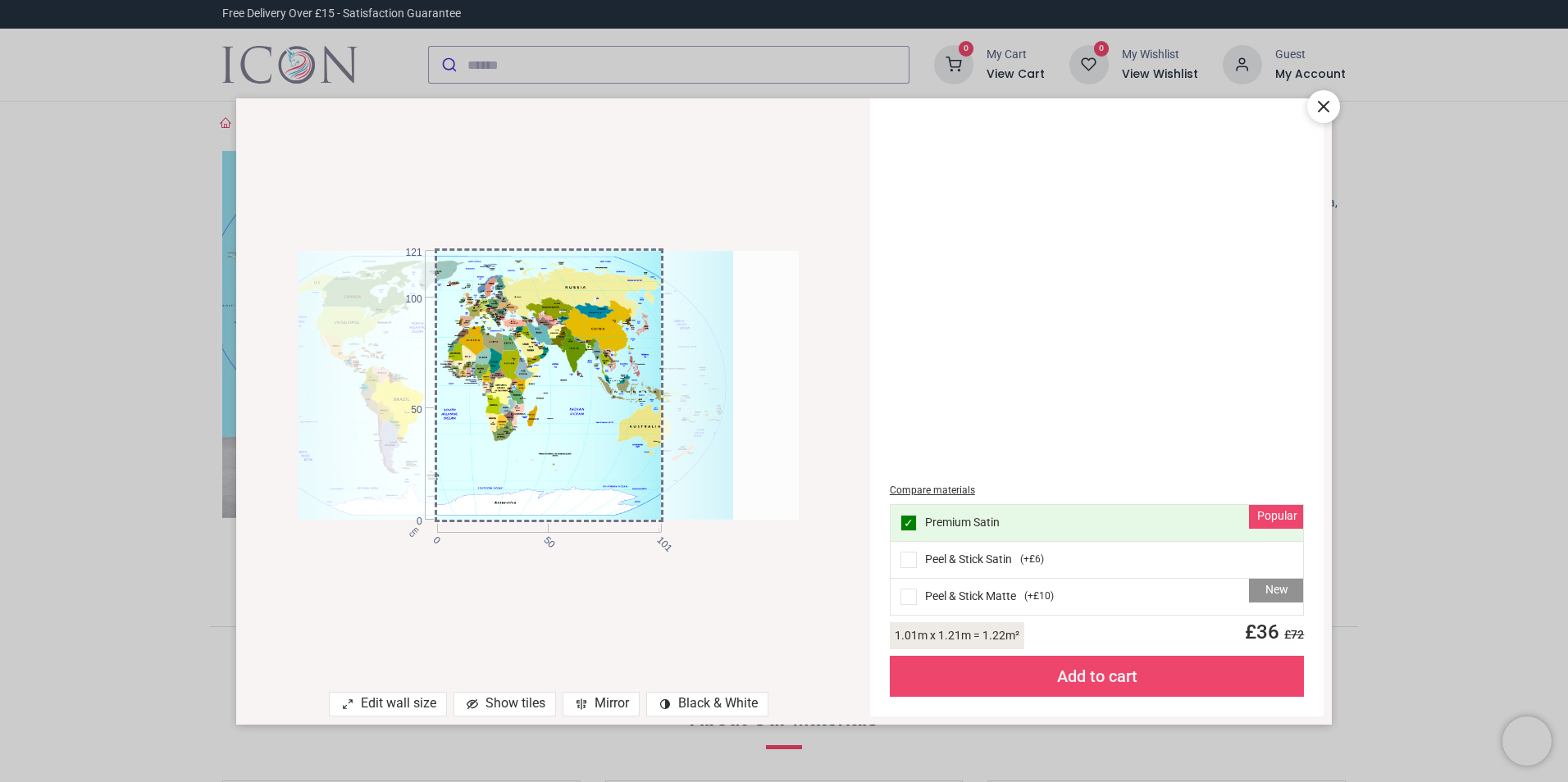
drag, startPoint x: 562, startPoint y: 404, endPoint x: 497, endPoint y: 406, distance: 65.0
click at [497, 406] on div at bounding box center [483, 385] width 501 height 268
click at [1329, 109] on icon at bounding box center [1323, 106] width 20 height 20
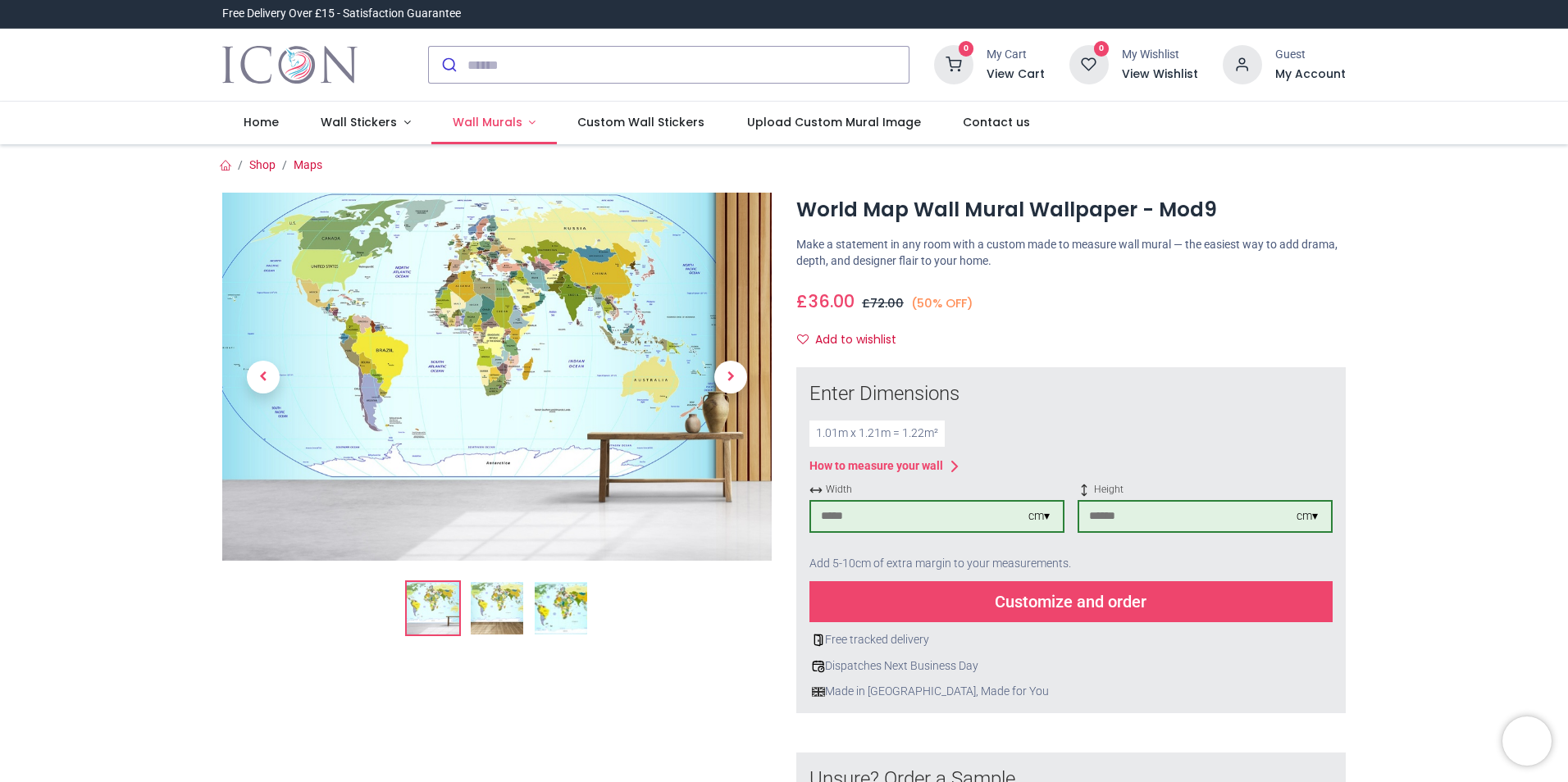
click at [498, 124] on span "Wall Murals" at bounding box center [487, 122] width 70 height 16
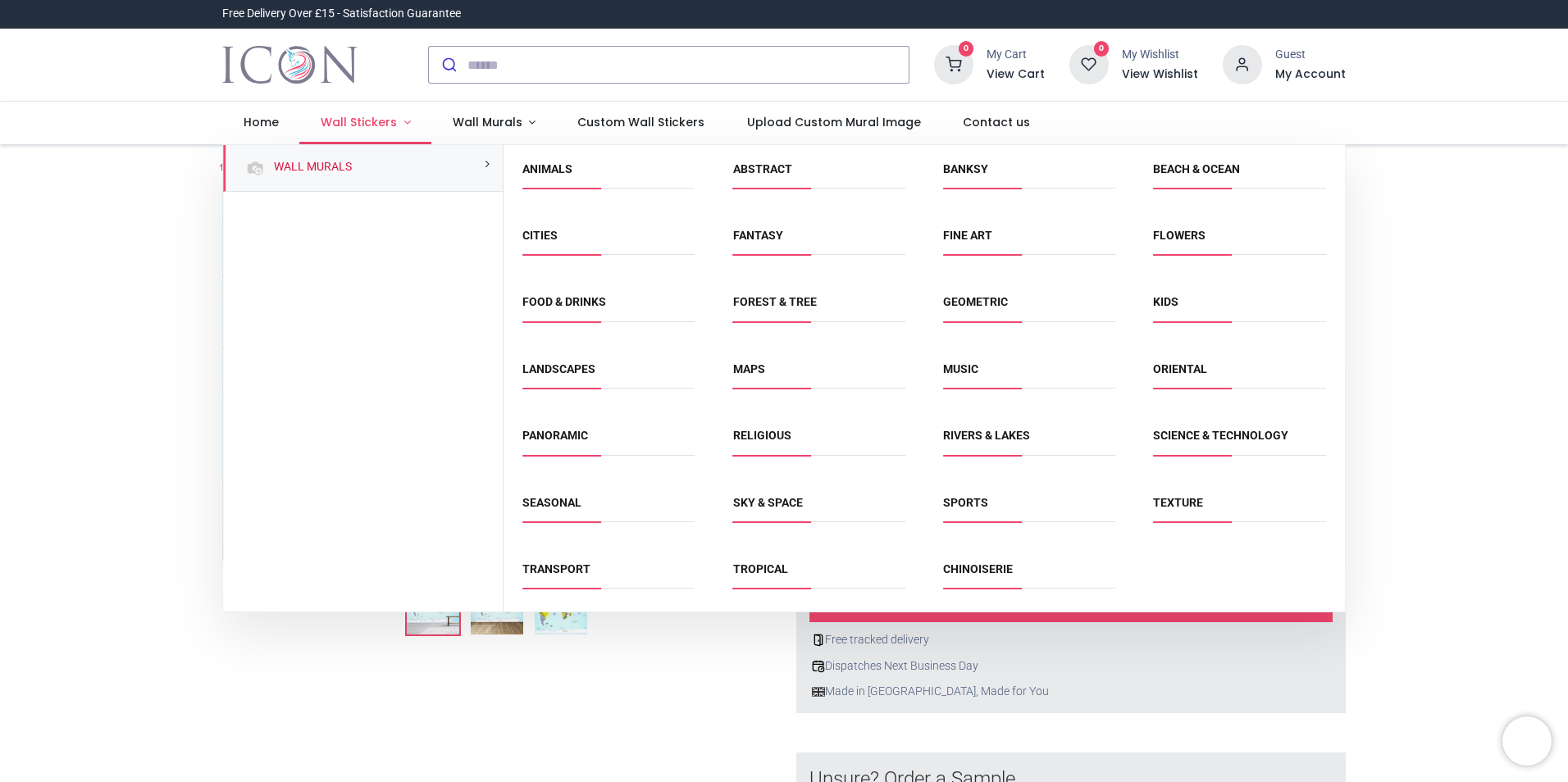
click at [365, 120] on span "Wall Stickers" at bounding box center [359, 122] width 77 height 16
